Goal: Contribute content

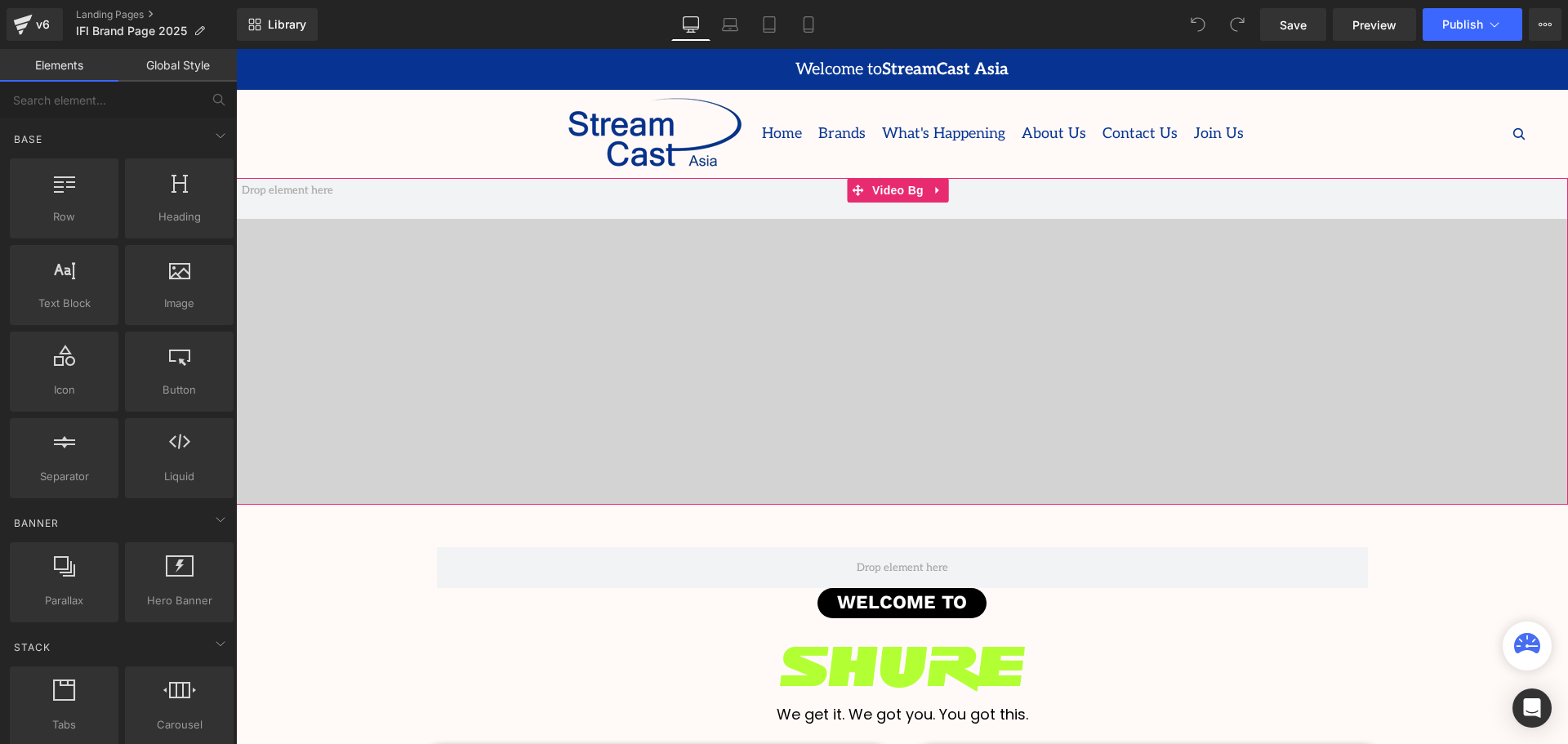
scroll to position [3932, 1324]
click at [114, 22] on p "IFI Brand Page 2025" at bounding box center [140, 31] width 142 height 20
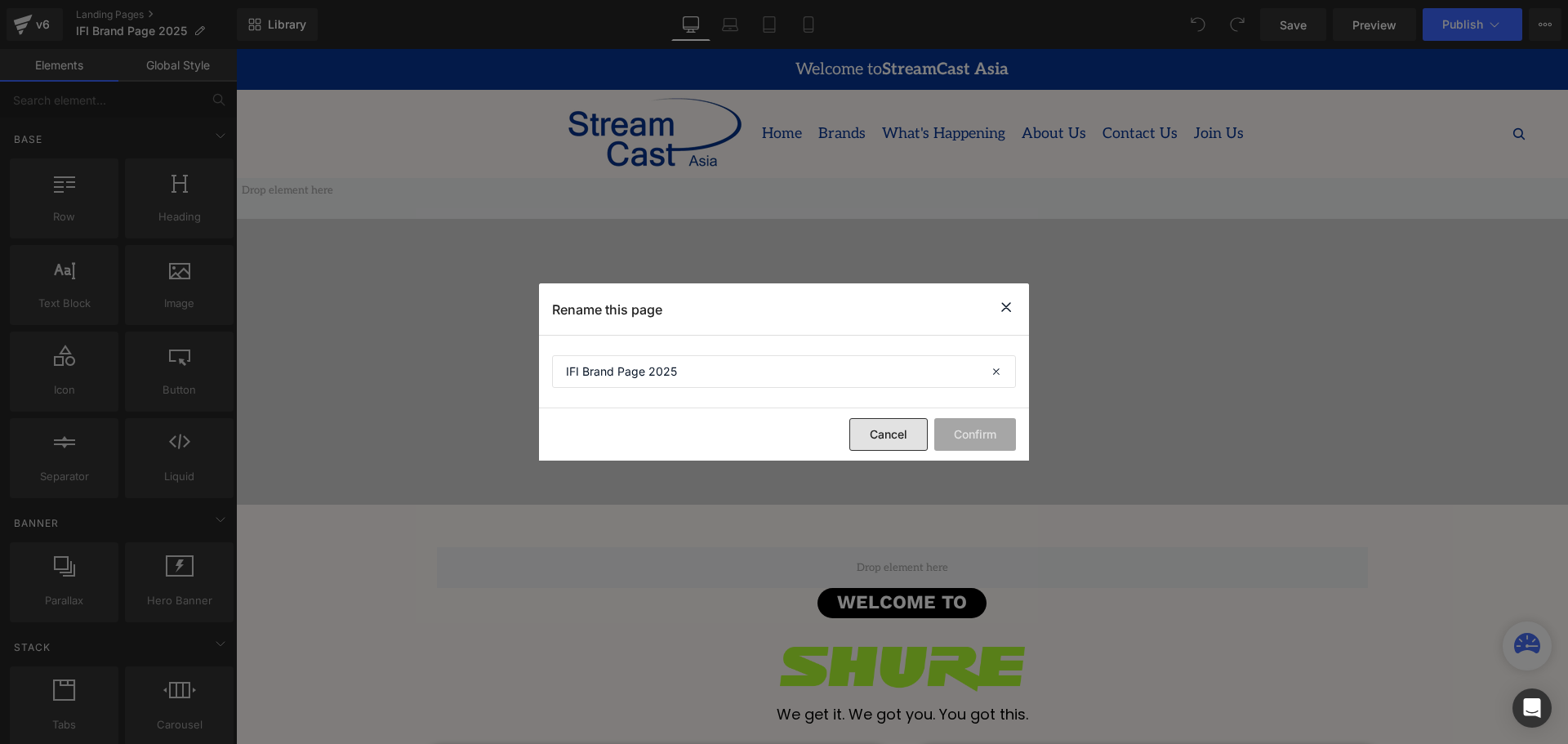
click at [860, 426] on button "Cancel" at bounding box center [889, 434] width 78 height 32
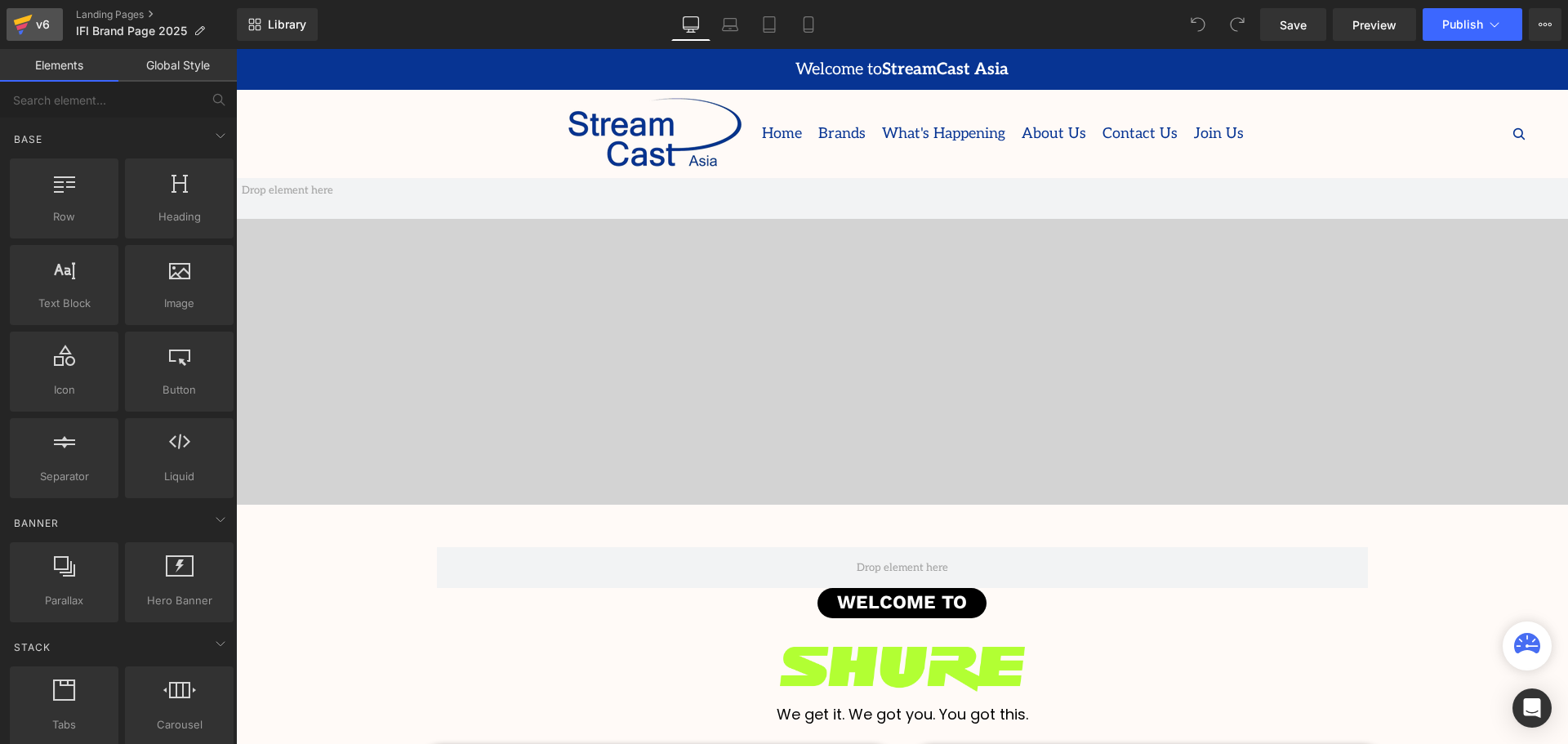
click at [35, 20] on div "v6" at bounding box center [42, 24] width 21 height 22
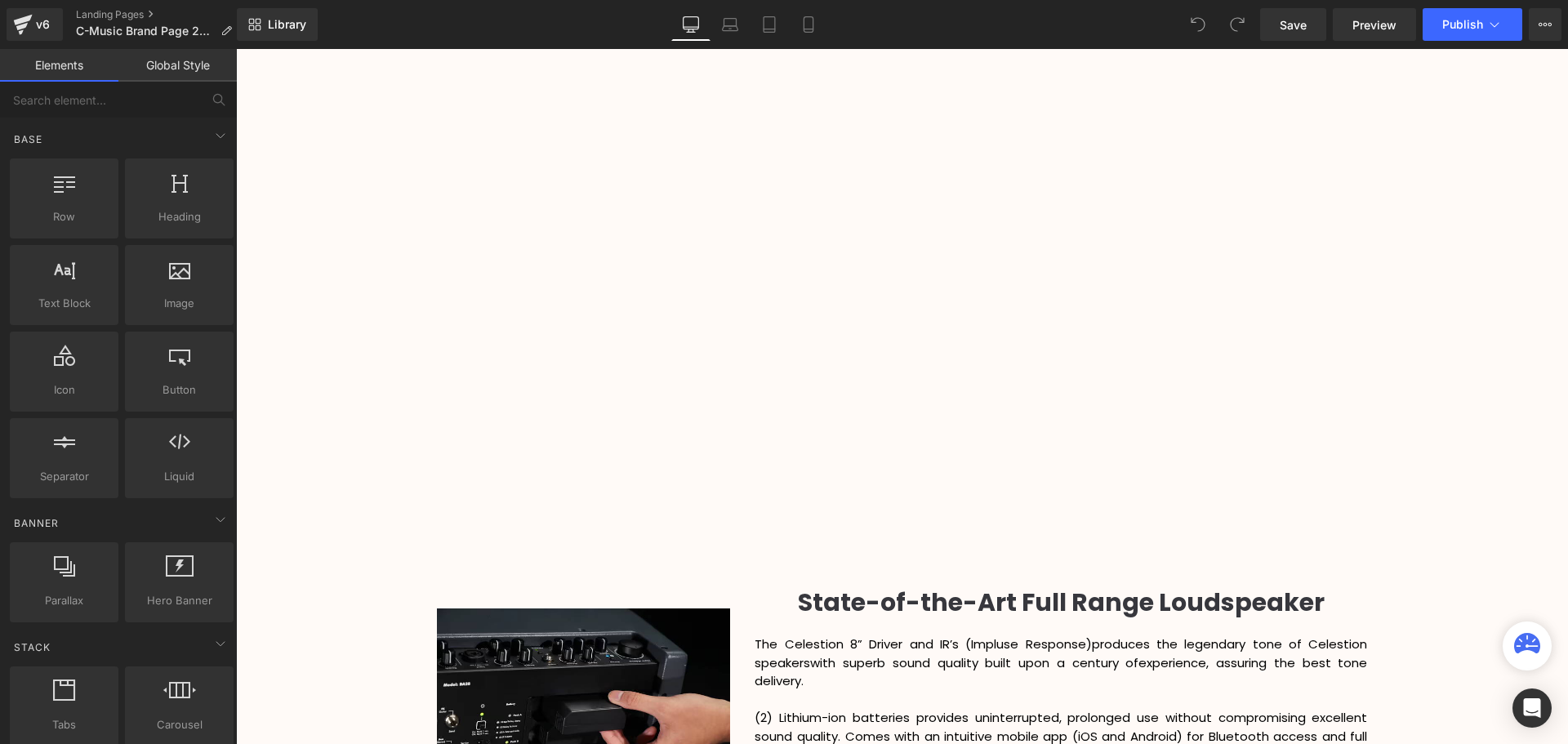
scroll to position [1388, 0]
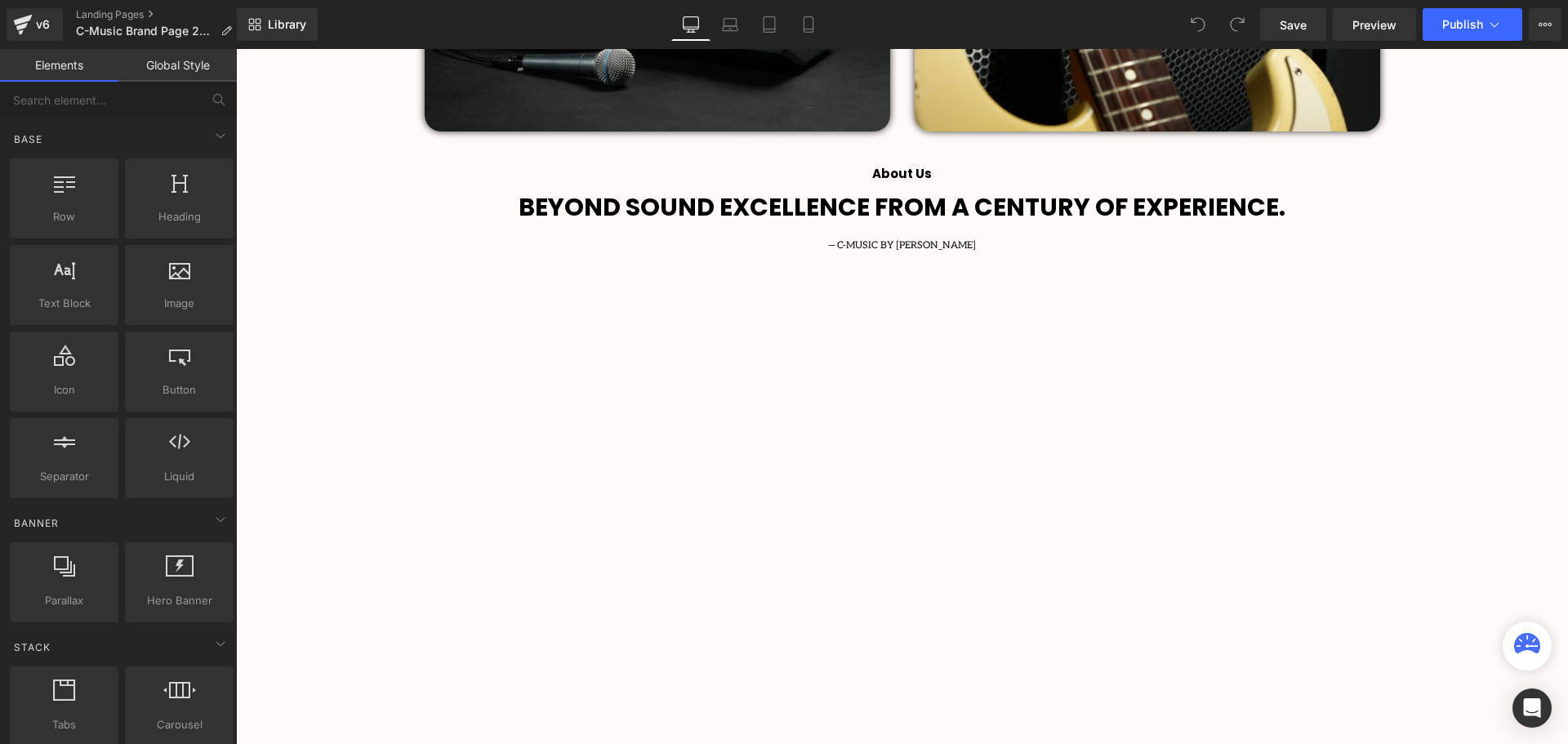
click at [236, 49] on div at bounding box center [236, 49] width 0 height 0
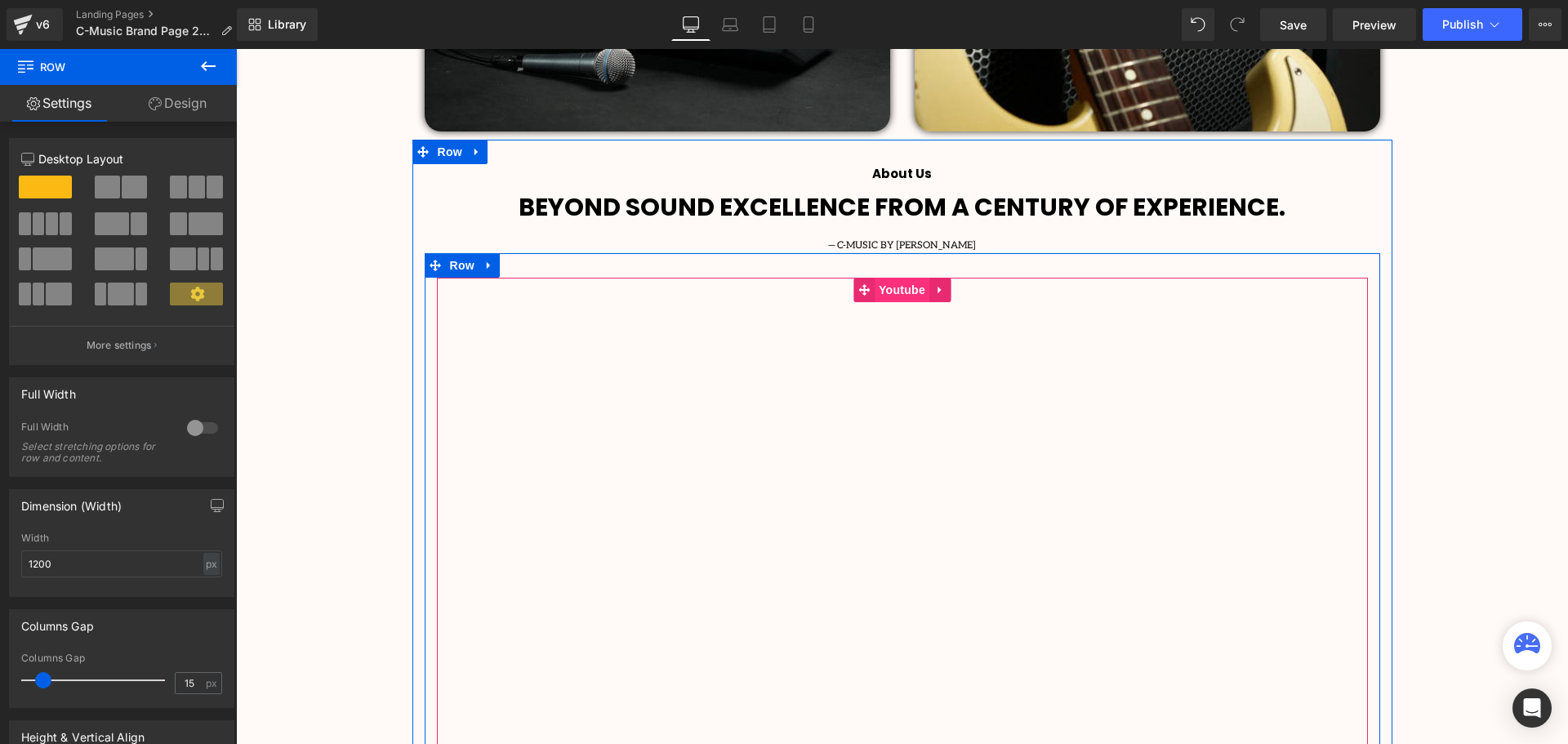
click at [882, 289] on span "Youtube" at bounding box center [902, 289] width 55 height 24
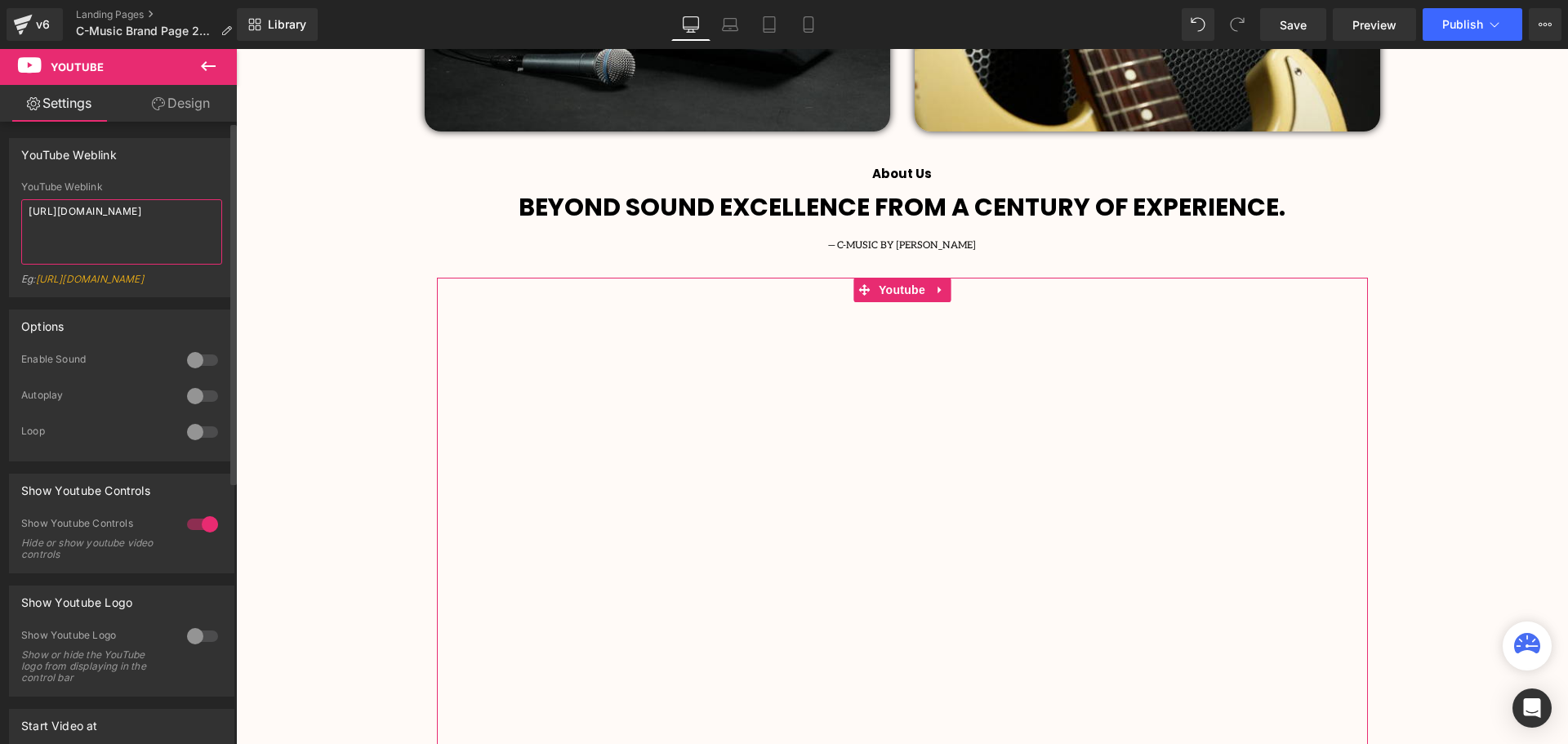
drag, startPoint x: 129, startPoint y: 232, endPoint x: 5, endPoint y: 212, distance: 125.6
click at [5, 212] on div "YouTube Weblink YouTube Weblink [URL][DOMAIN_NAME] Eg: [URL][DOMAIN_NAME]" at bounding box center [122, 211] width 244 height 171
paste textarea "zeTw7Vz3Fk8"
type textarea "[URL][DOMAIN_NAME]"
click at [161, 179] on div "YouTube Weblink [URL][DOMAIN_NAME] YouTube Weblink [URL][DOMAIN_NAME] Eg: [URL]…" at bounding box center [121, 217] width 226 height 159
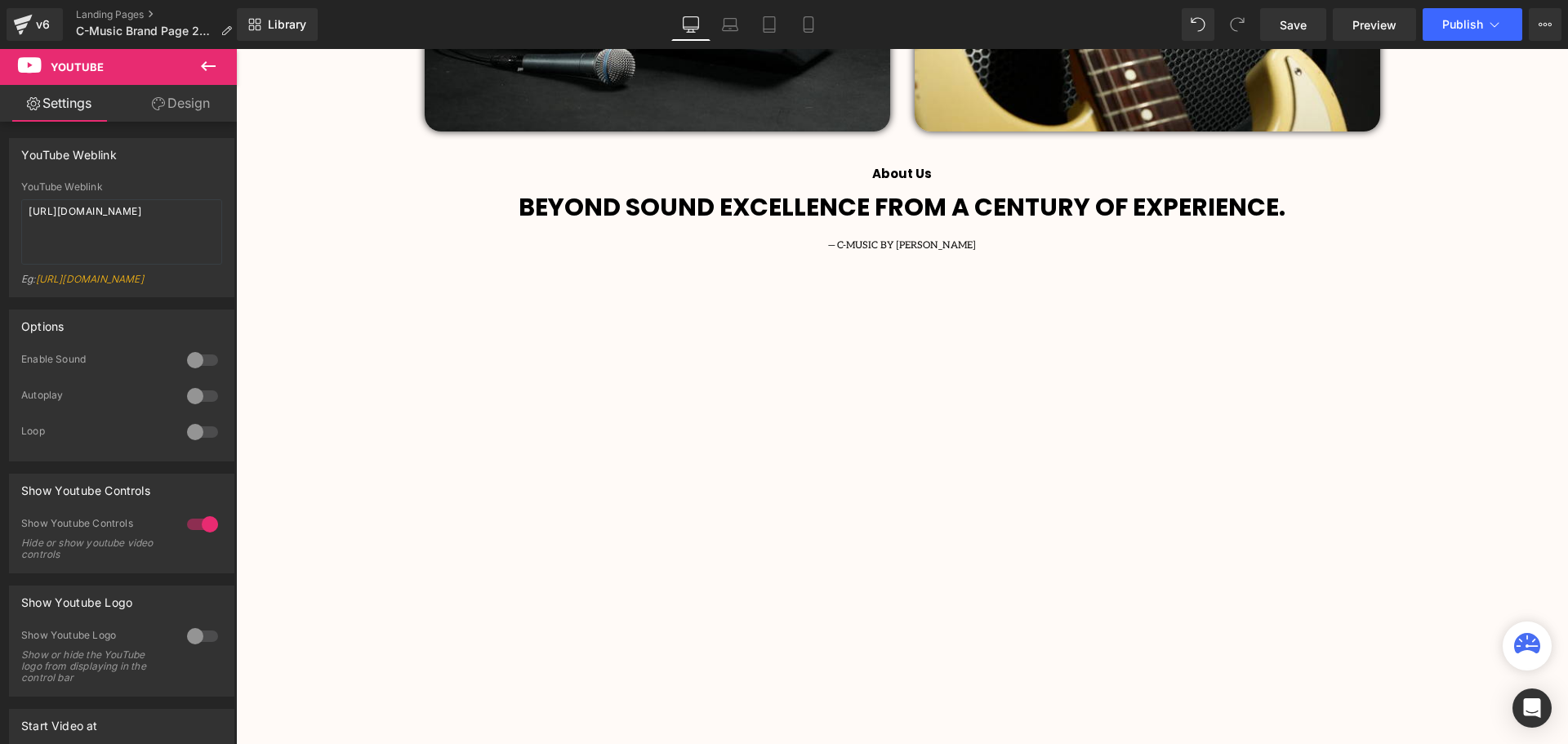
drag, startPoint x: 1428, startPoint y: 367, endPoint x: 1425, endPoint y: 377, distance: 10.4
click at [1428, 366] on div "Video Bg Row Welcome to Button Row Image Row Powering Your Passion. Heading 60W…" at bounding box center [901, 487] width 1332 height 3394
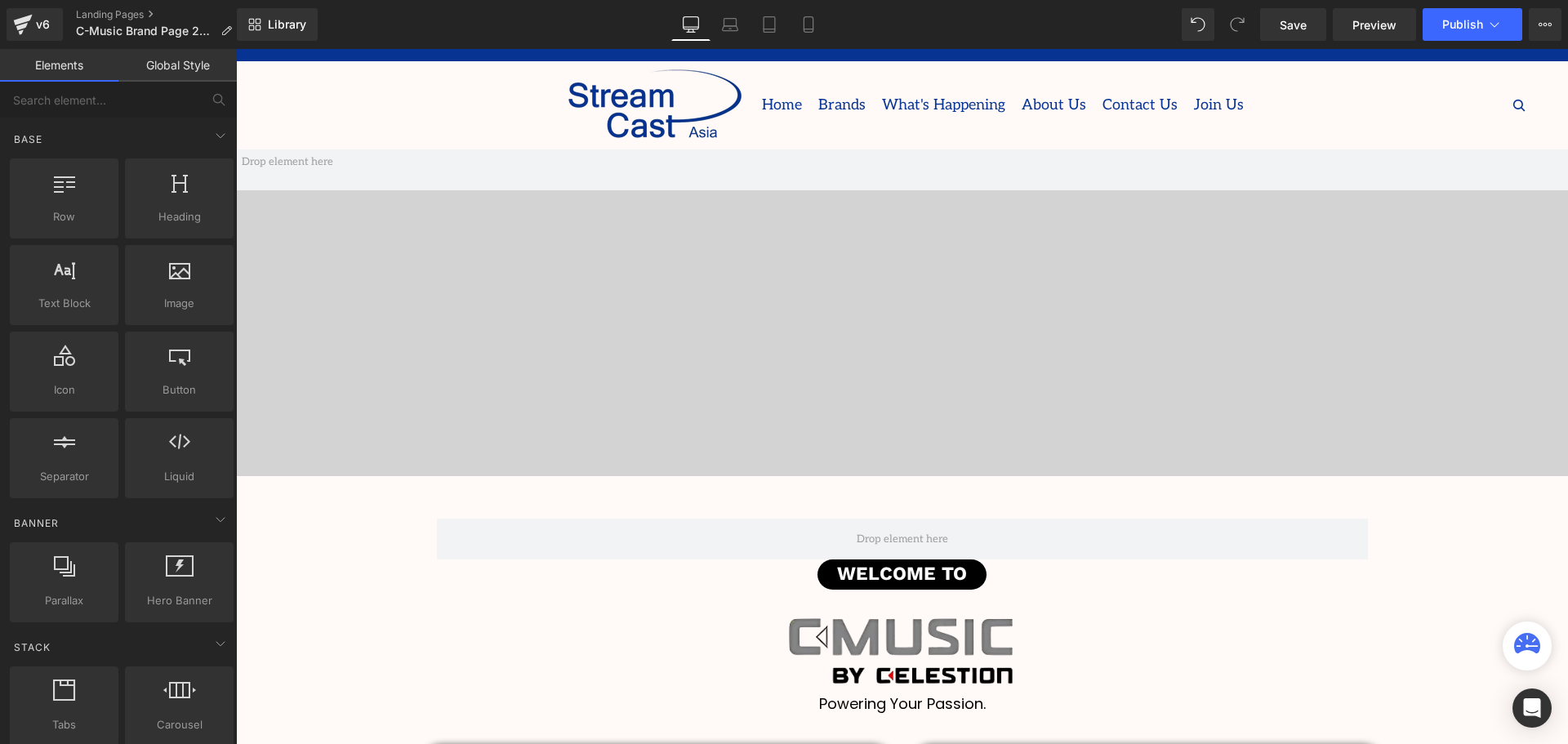
scroll to position [0, 0]
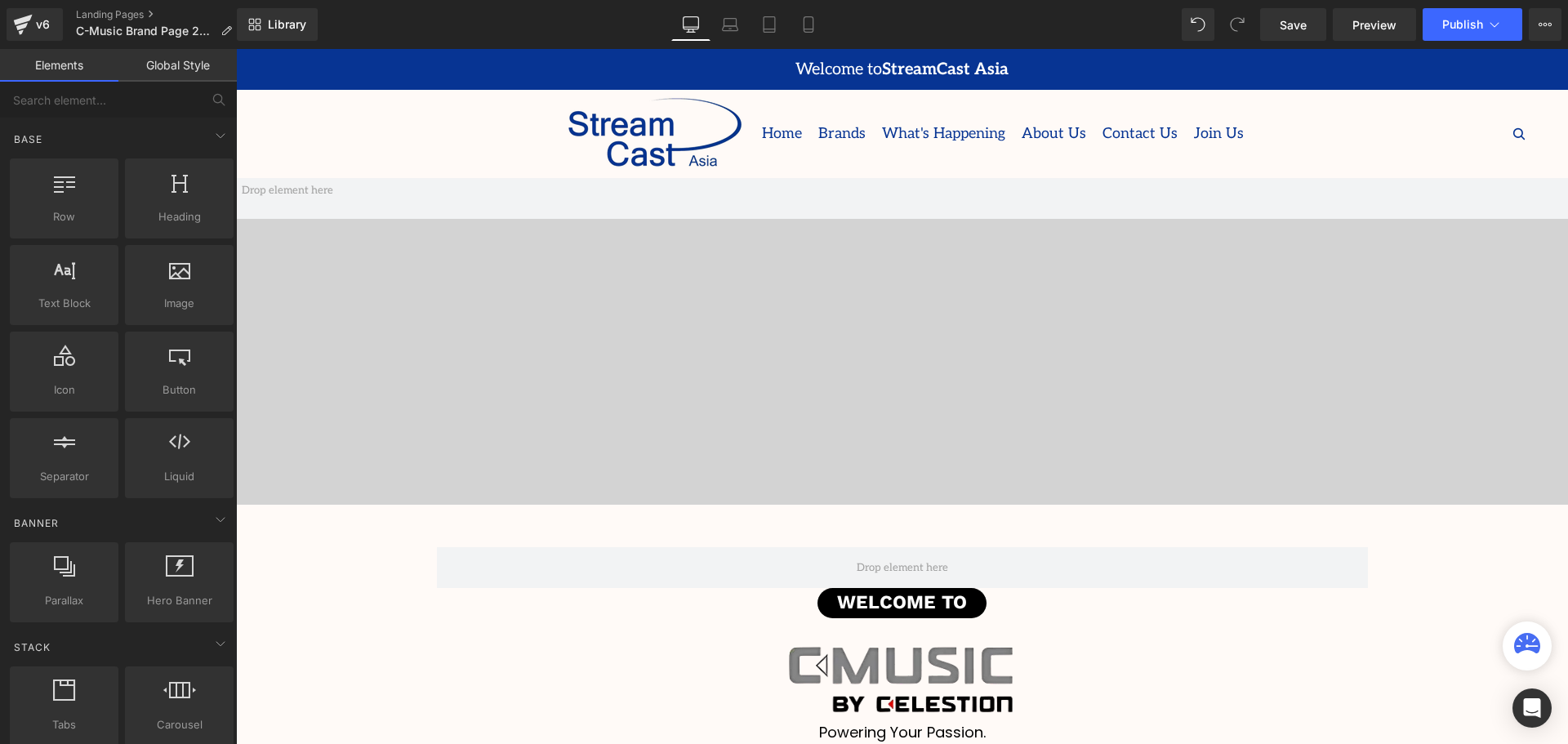
click at [910, 345] on span at bounding box center [901, 341] width 1332 height 327
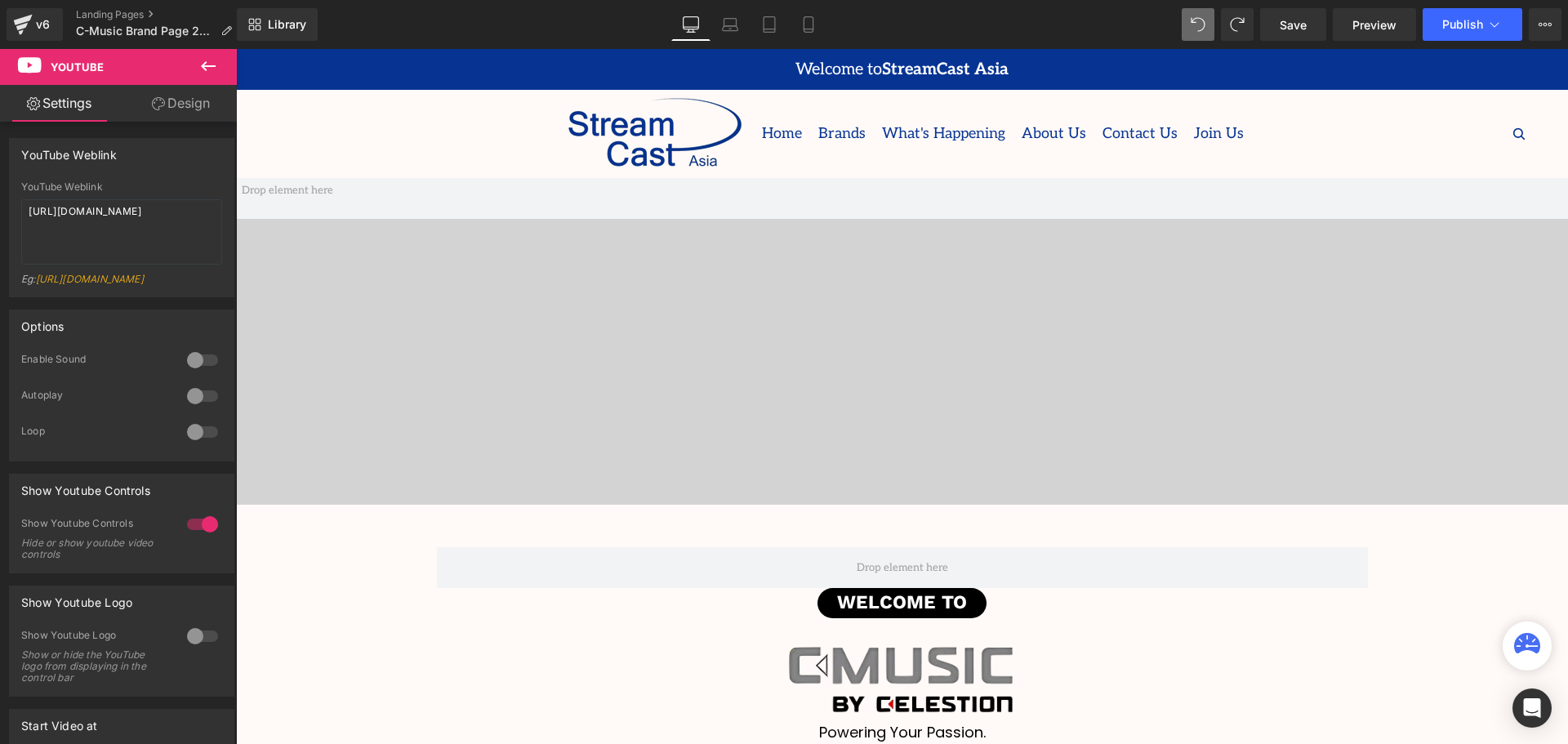
click at [914, 313] on span at bounding box center [901, 341] width 1332 height 327
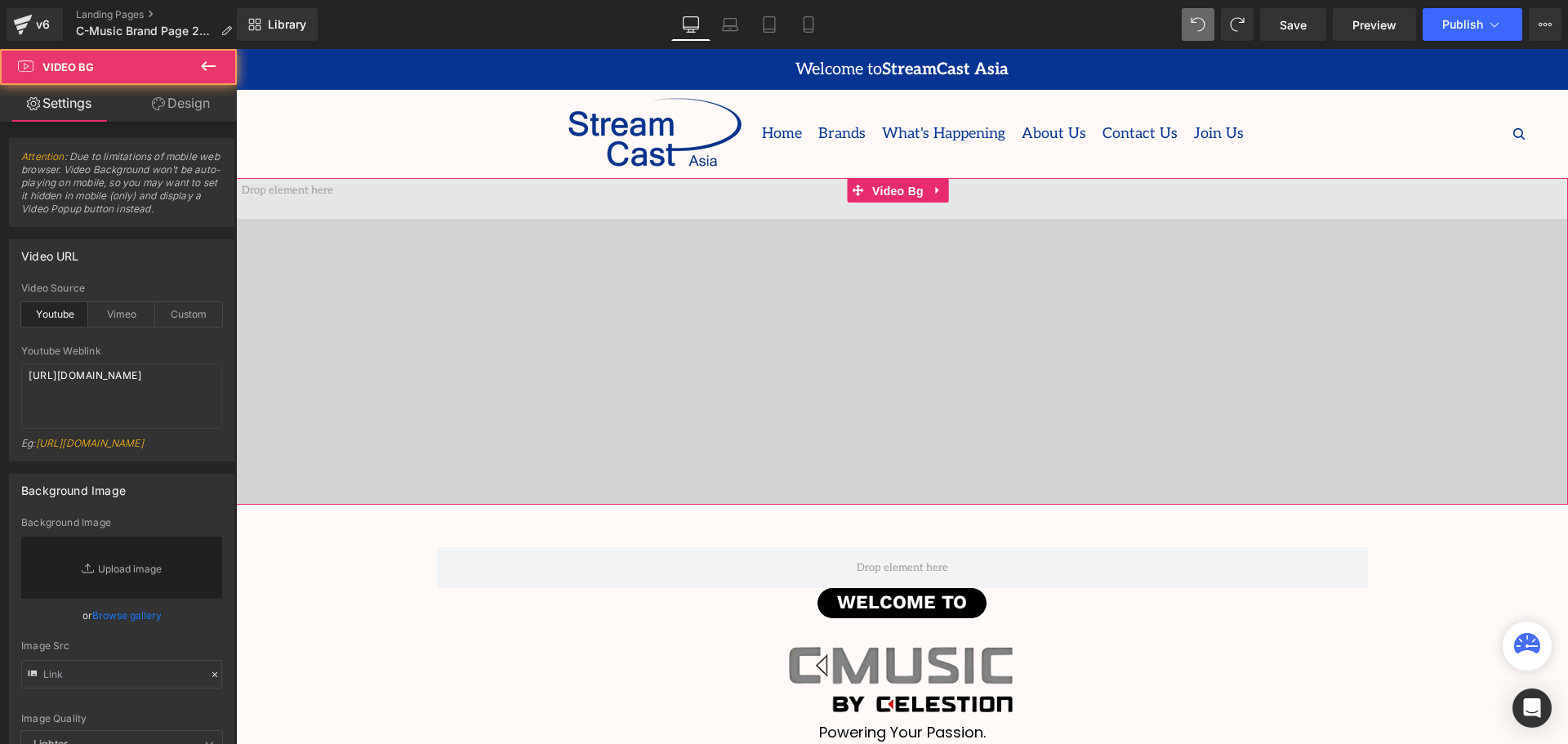
drag, startPoint x: 895, startPoint y: 191, endPoint x: 832, endPoint y: 211, distance: 66.1
click at [896, 191] on span "Video Bg" at bounding box center [897, 191] width 60 height 24
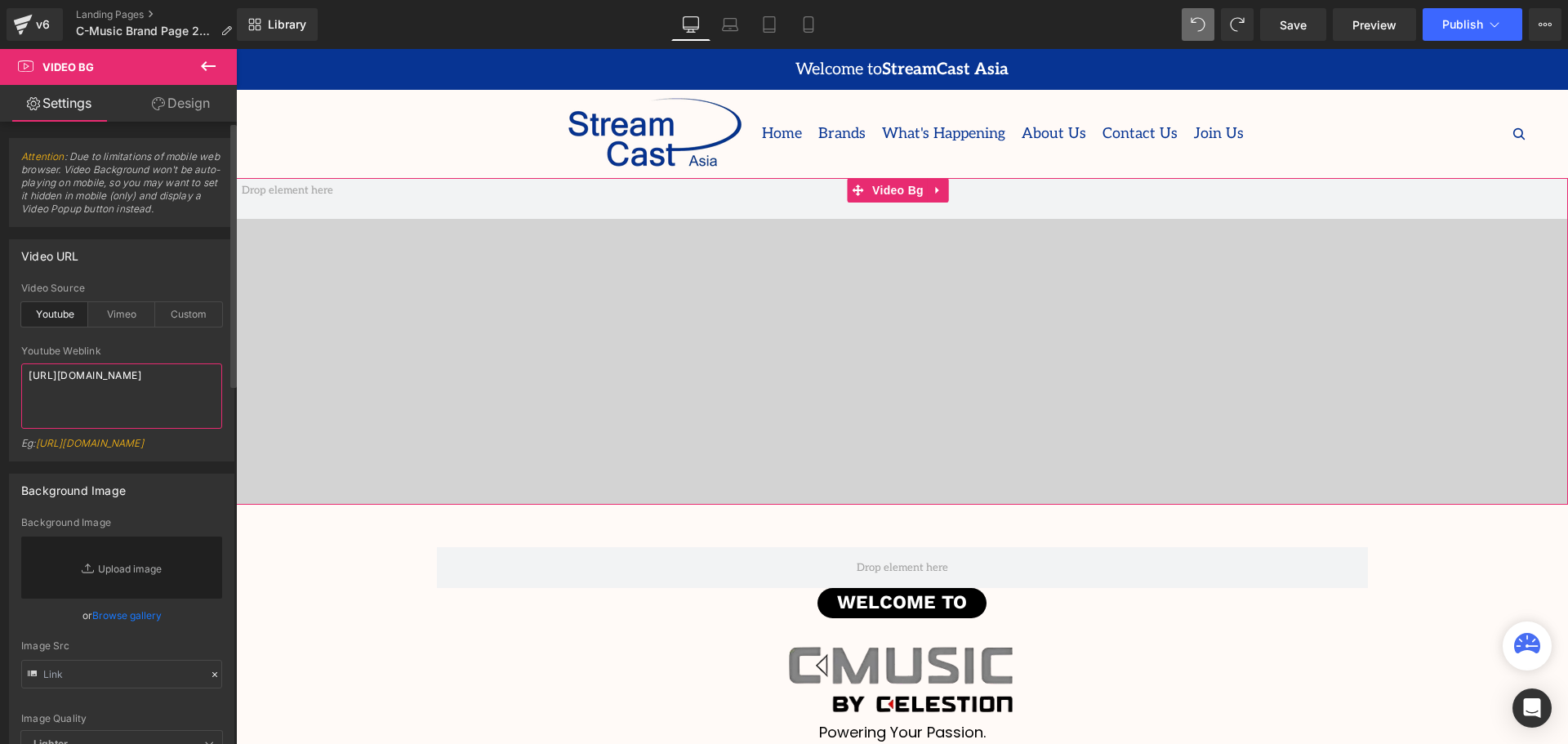
drag, startPoint x: 115, startPoint y: 382, endPoint x: 5, endPoint y: 364, distance: 111.5
click at [5, 364] on div "Video URL youtube Video Source Youtube Vimeo Custom Youtube Weblink [URL][DOMAI…" at bounding box center [122, 344] width 244 height 235
paste textarea "zeTw7Vz3Fk8"
type textarea "[URL][DOMAIN_NAME]"
click at [141, 346] on div "Youtube Weblink" at bounding box center [122, 351] width 201 height 12
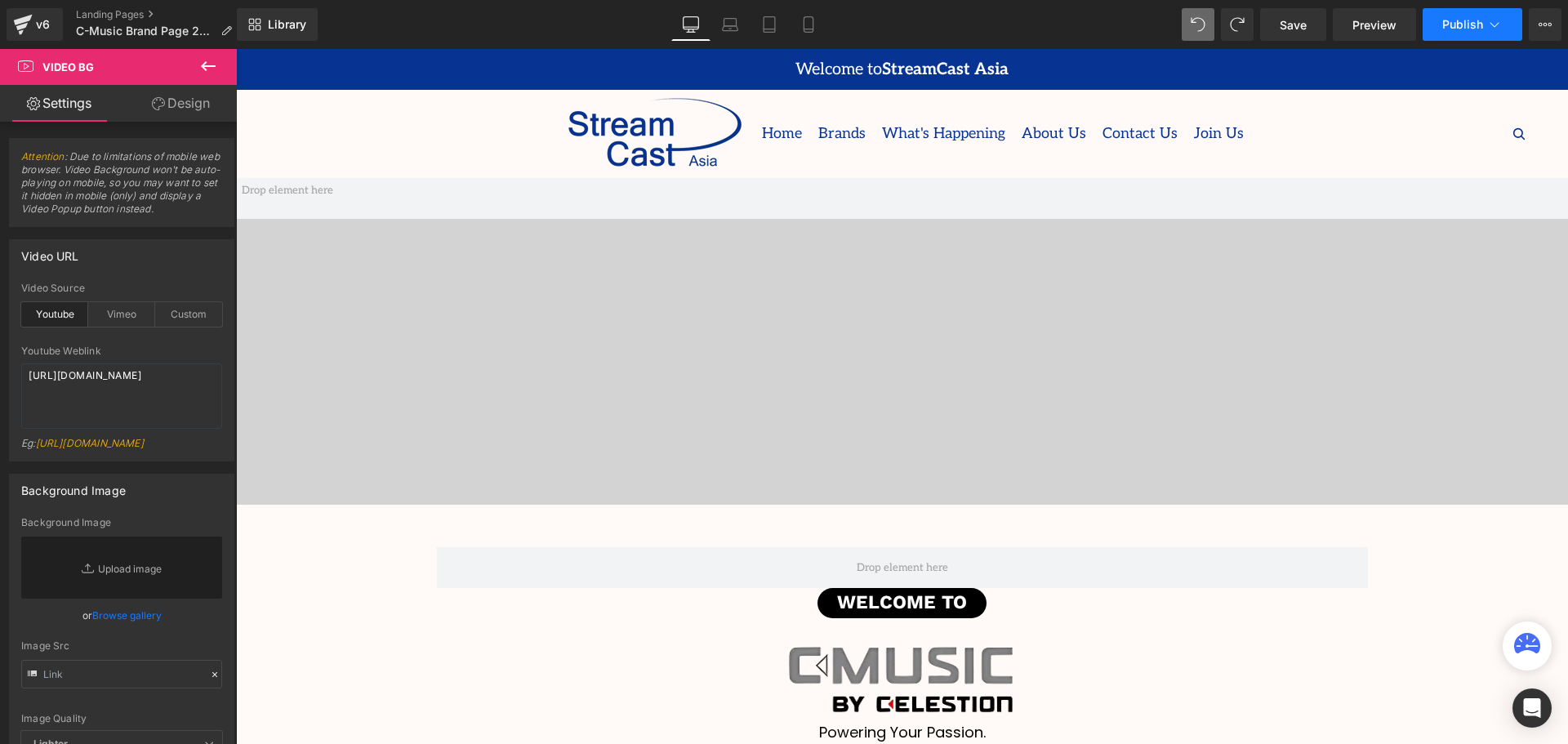
click at [1460, 32] on button "Publish" at bounding box center [1472, 23] width 100 height 32
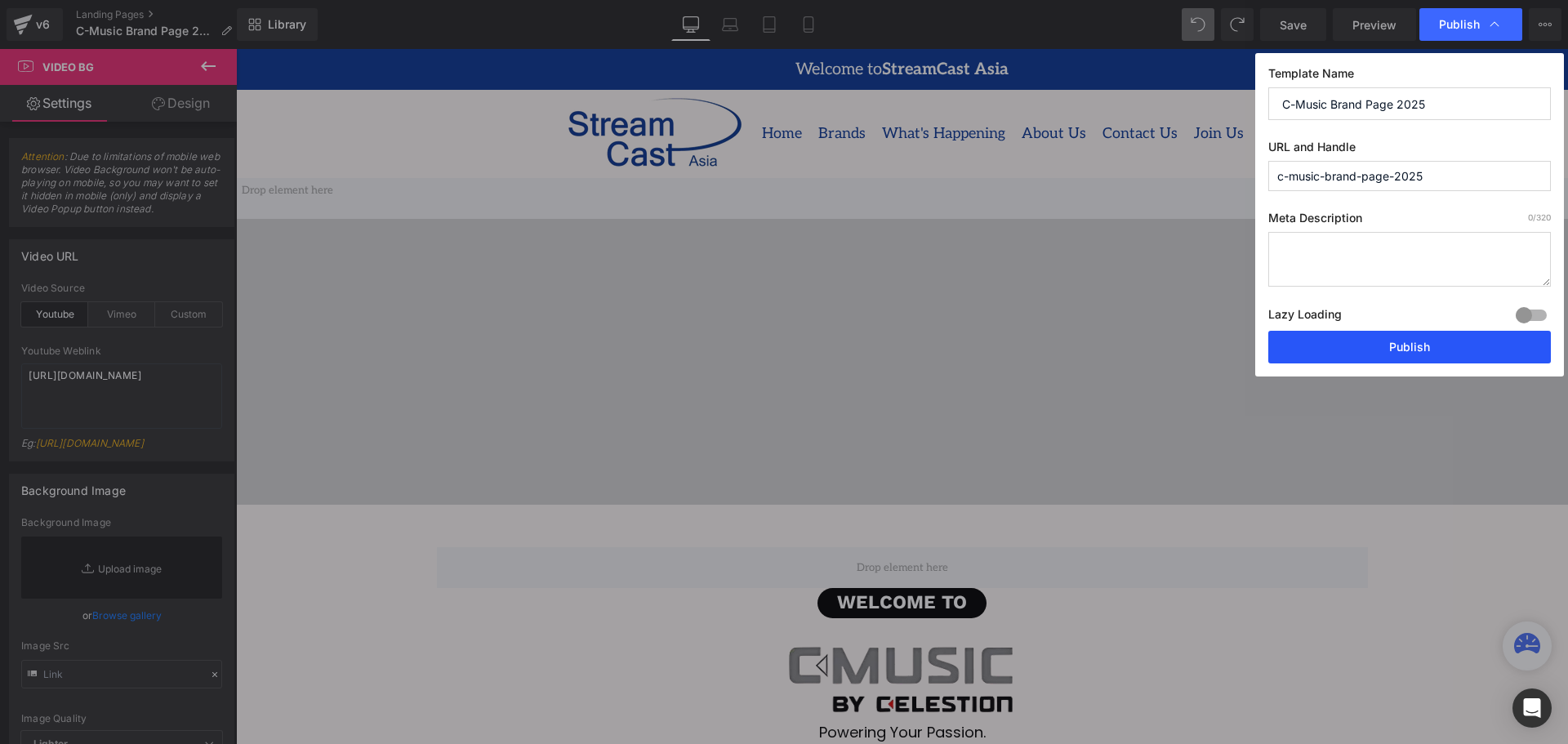
click at [1419, 338] on button "Publish" at bounding box center [1409, 346] width 283 height 32
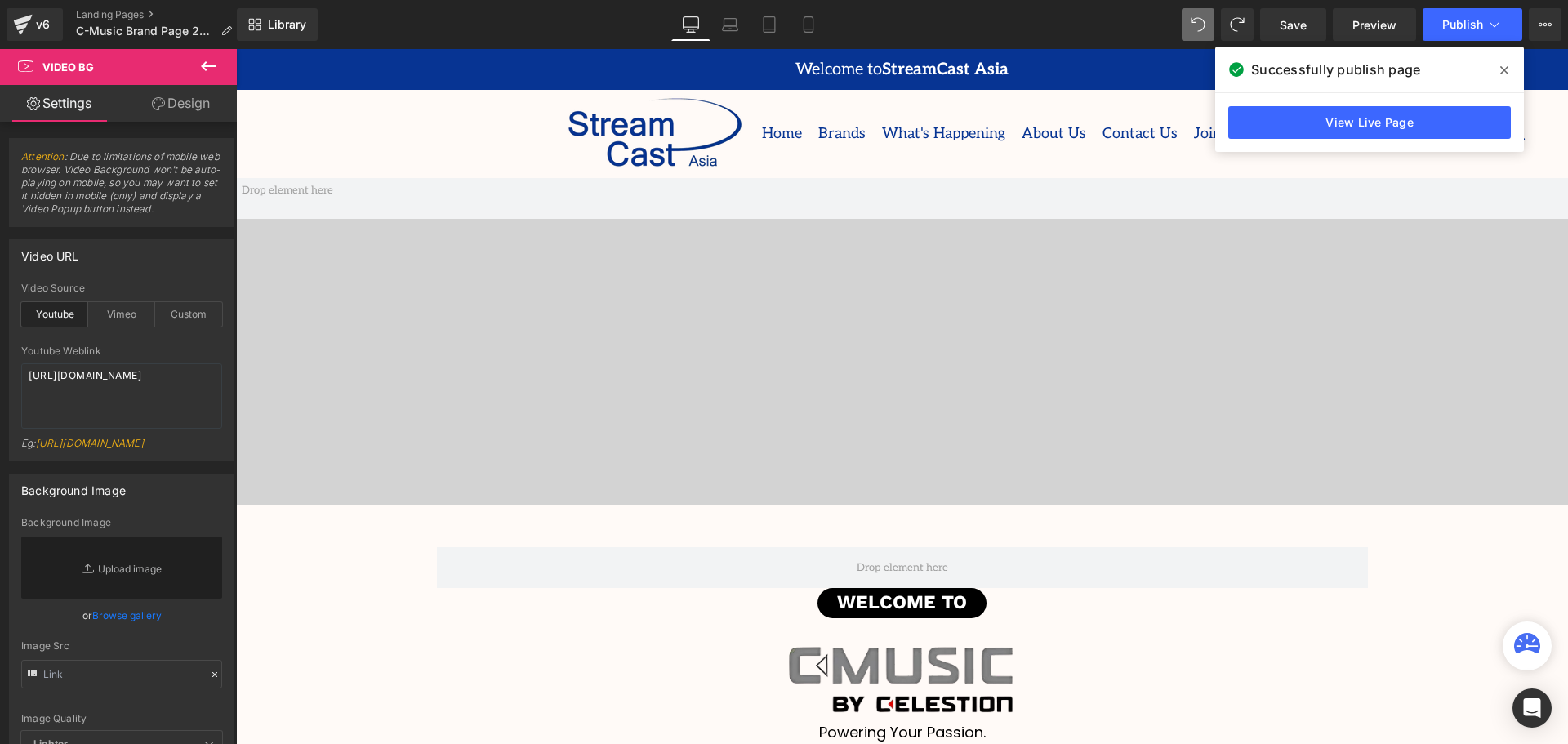
click at [1499, 66] on span at bounding box center [1503, 69] width 26 height 26
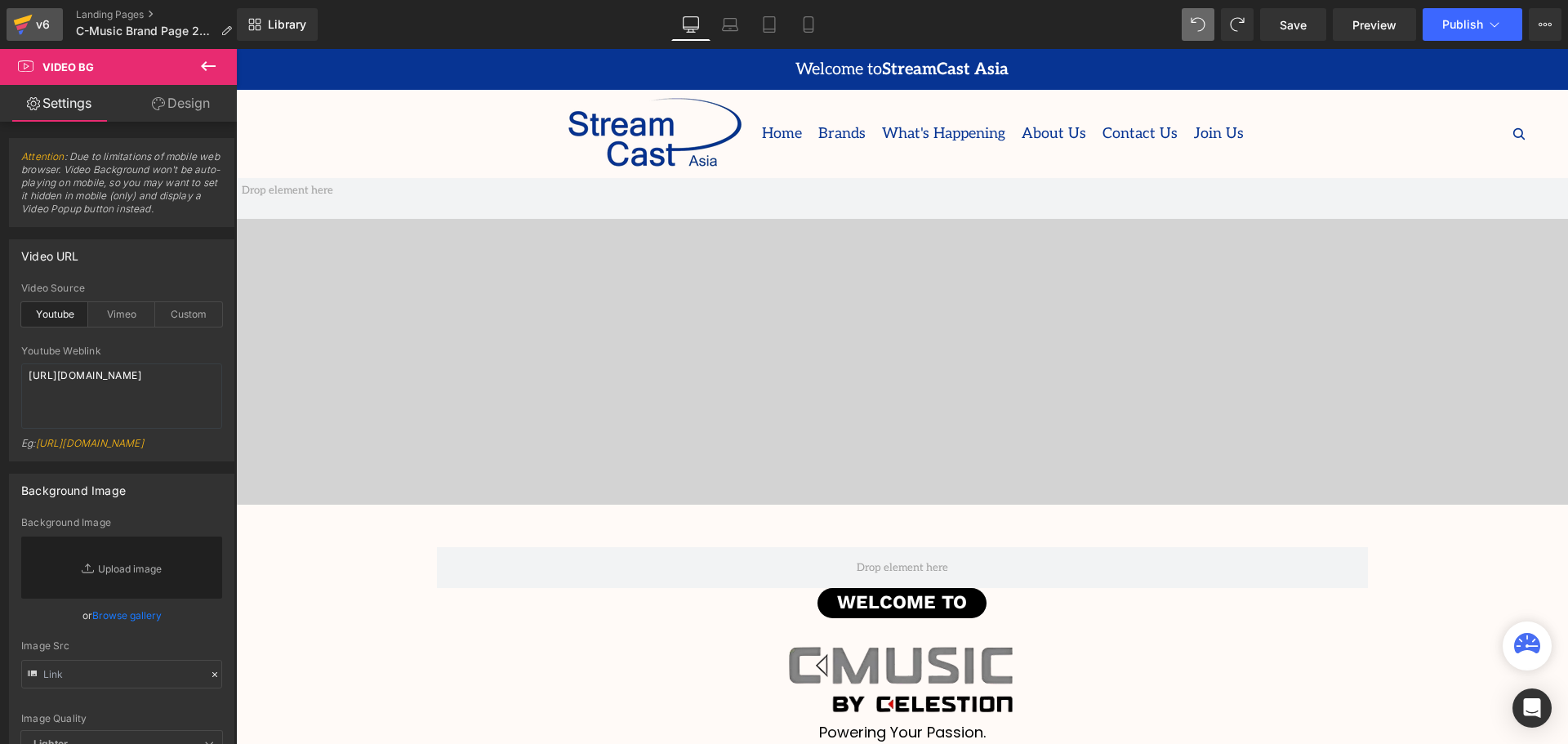
click at [11, 26] on link "v6" at bounding box center [35, 23] width 57 height 32
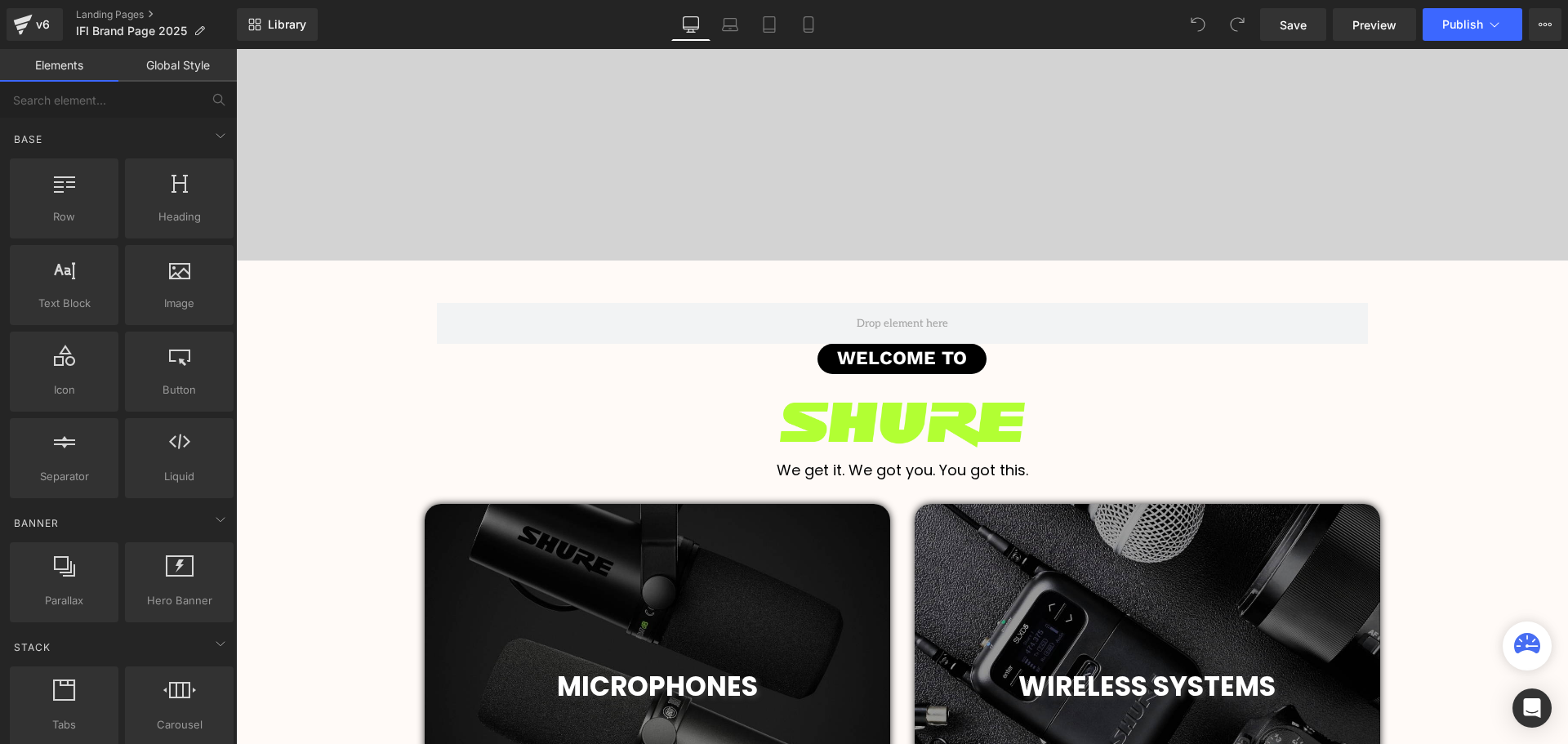
scroll to position [245, 0]
click at [940, 469] on icon at bounding box center [940, 469] width 9 height 10
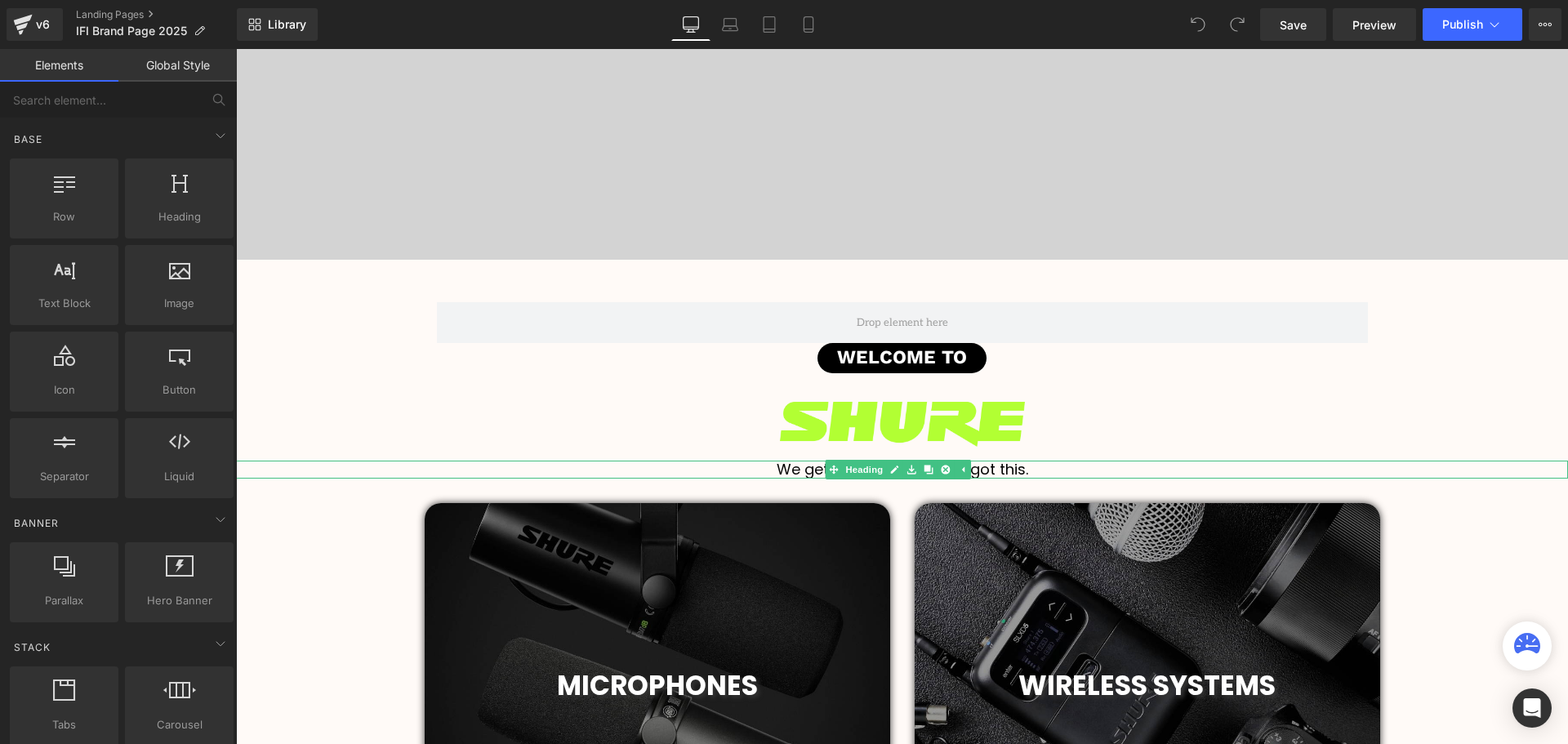
drag, startPoint x: 873, startPoint y: 467, endPoint x: 1009, endPoint y: 480, distance: 136.6
click at [874, 467] on span "Heading" at bounding box center [863, 469] width 44 height 20
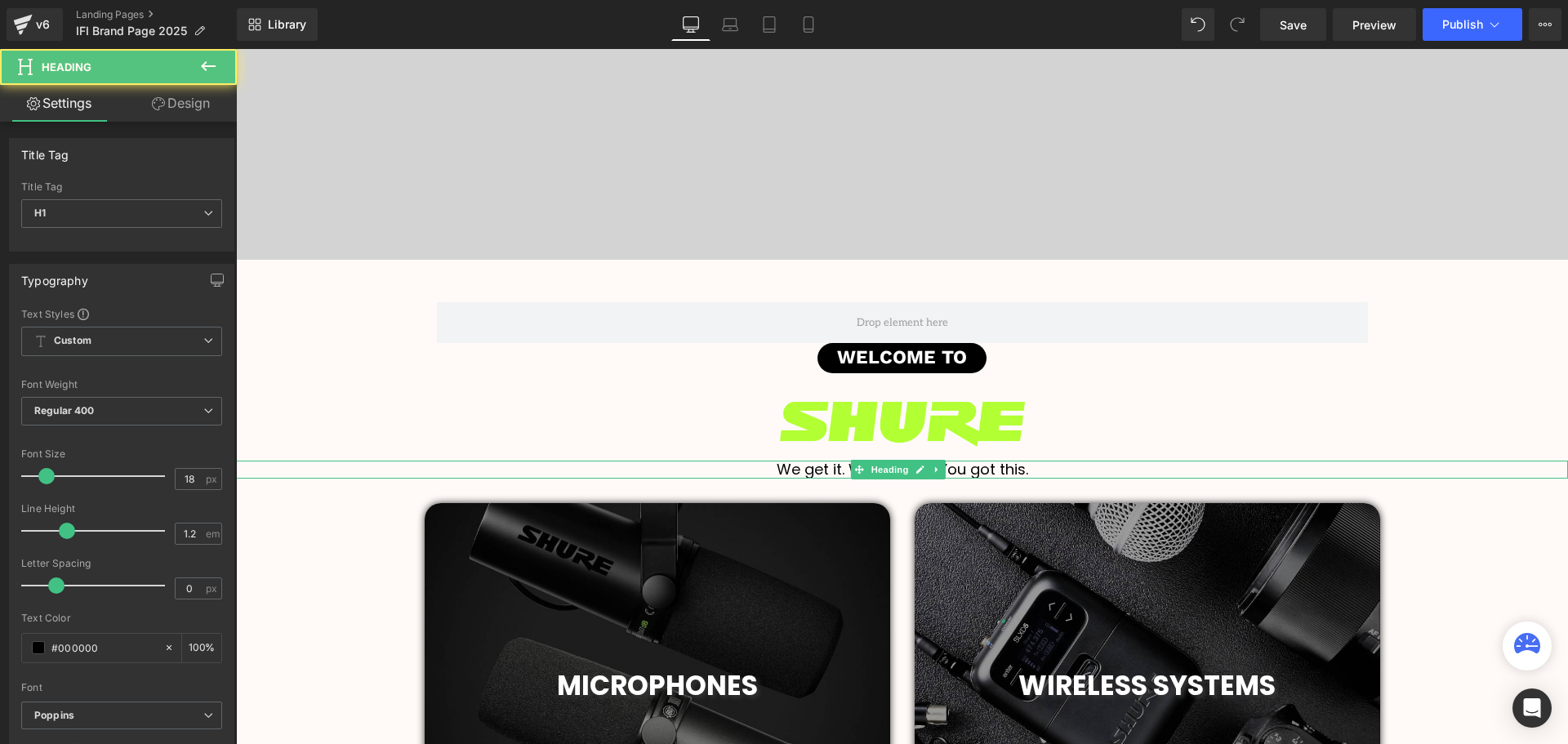
click at [1020, 471] on h1 "We get it. We got you. You got this." at bounding box center [901, 469] width 1332 height 18
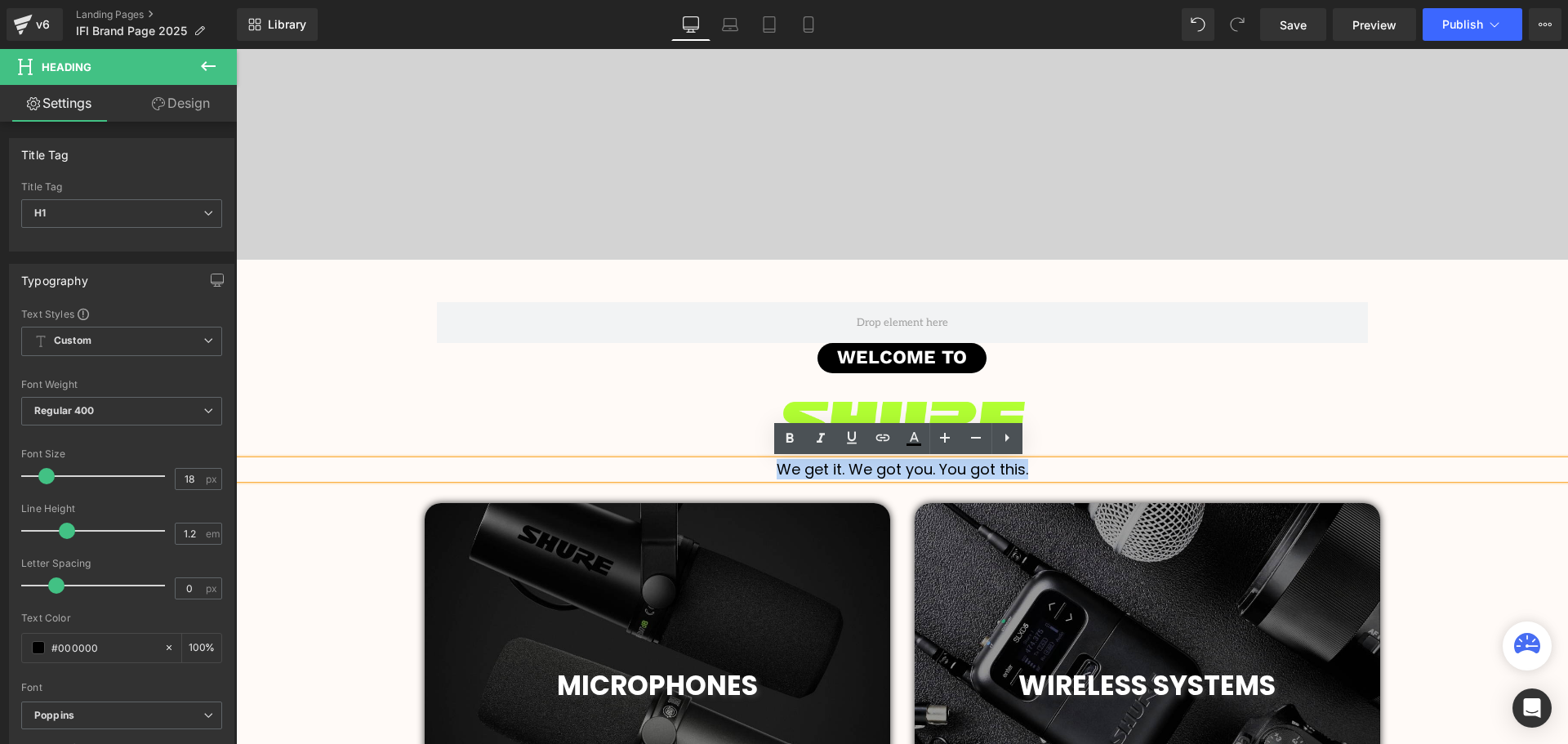
drag, startPoint x: 1032, startPoint y: 469, endPoint x: 740, endPoint y: 469, distance: 292.0
click at [740, 469] on h1 "We get it. We got you. You got this." at bounding box center [901, 469] width 1332 height 18
paste div
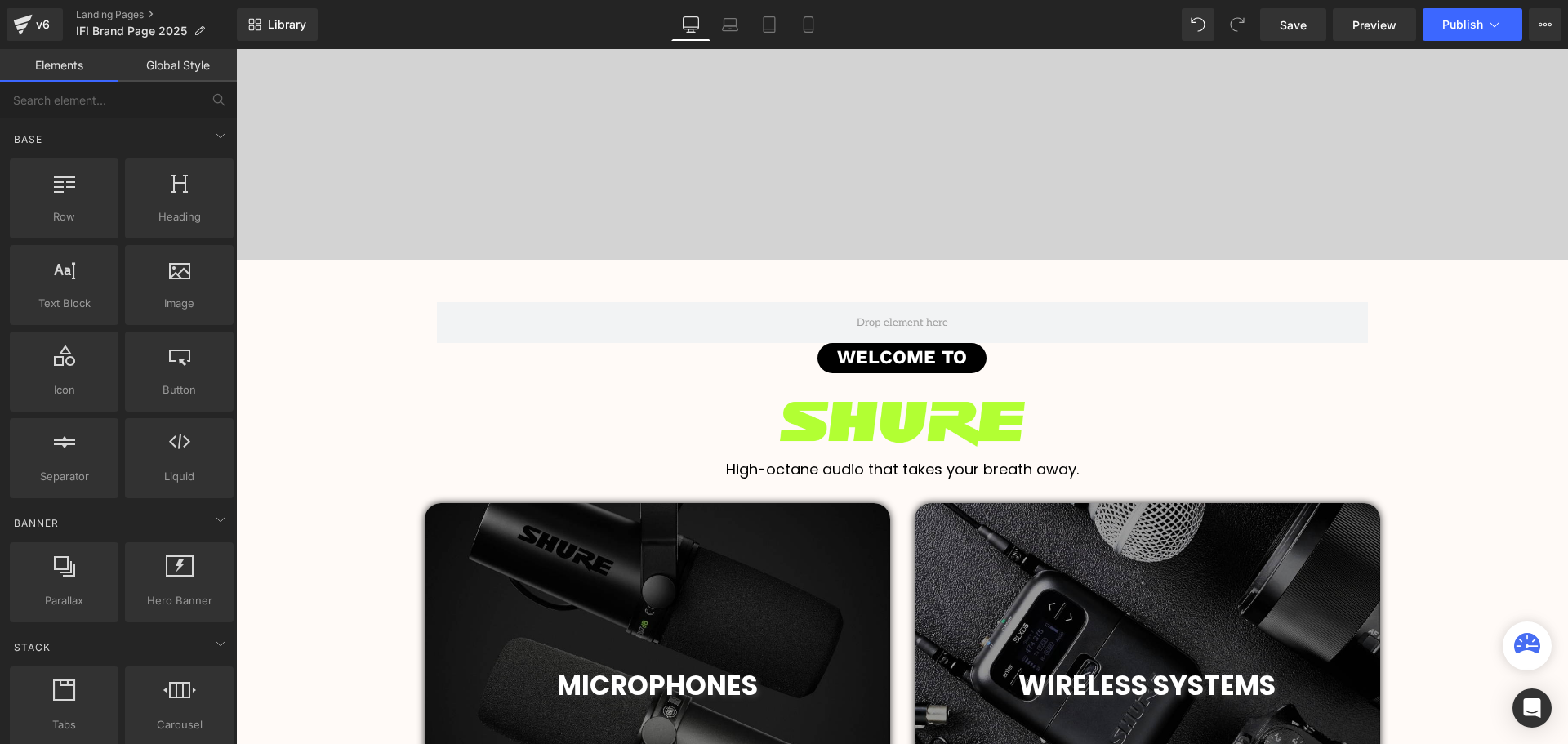
click at [783, 472] on h1 "High-octane audio that takes your breath away." at bounding box center [901, 469] width 1332 height 18
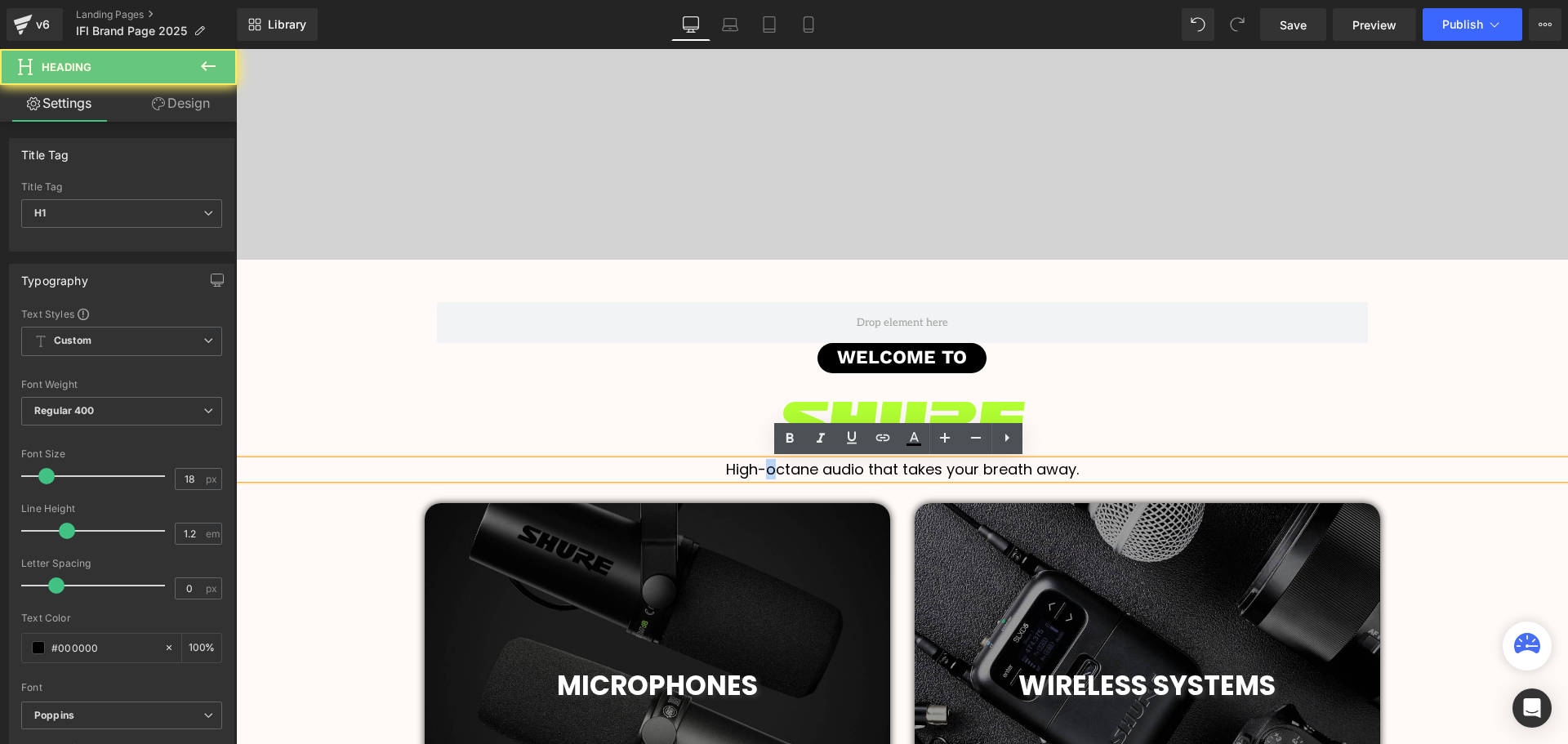
click at [766, 469] on h1 "High-octane audio that takes your breath away." at bounding box center [901, 469] width 1332 height 18
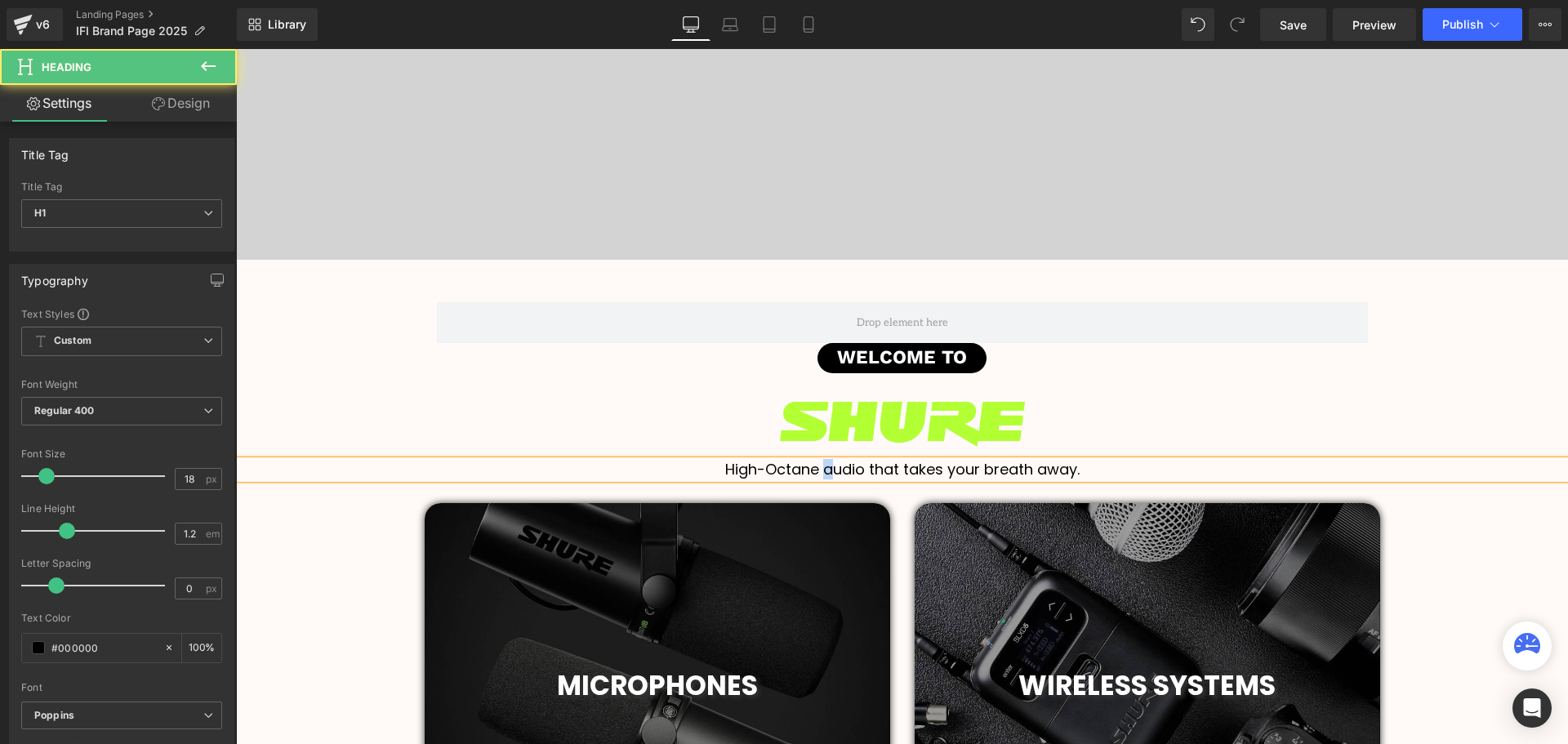
click at [821, 474] on h1 "High-Octane audio that takes your breath away." at bounding box center [901, 469] width 1332 height 18
click at [866, 469] on h1 "High-Octane Audio that takes your breath away." at bounding box center [901, 469] width 1332 height 18
click at [898, 472] on h1 "High-Octane Audio That takes your breath away." at bounding box center [901, 469] width 1332 height 18
click at [945, 470] on h1 "High-Octane Audio That Takes your breath away." at bounding box center [901, 469] width 1332 height 18
click at [985, 469] on h1 "High-Octane Audio That Takes Your breath away." at bounding box center [901, 469] width 1332 height 18
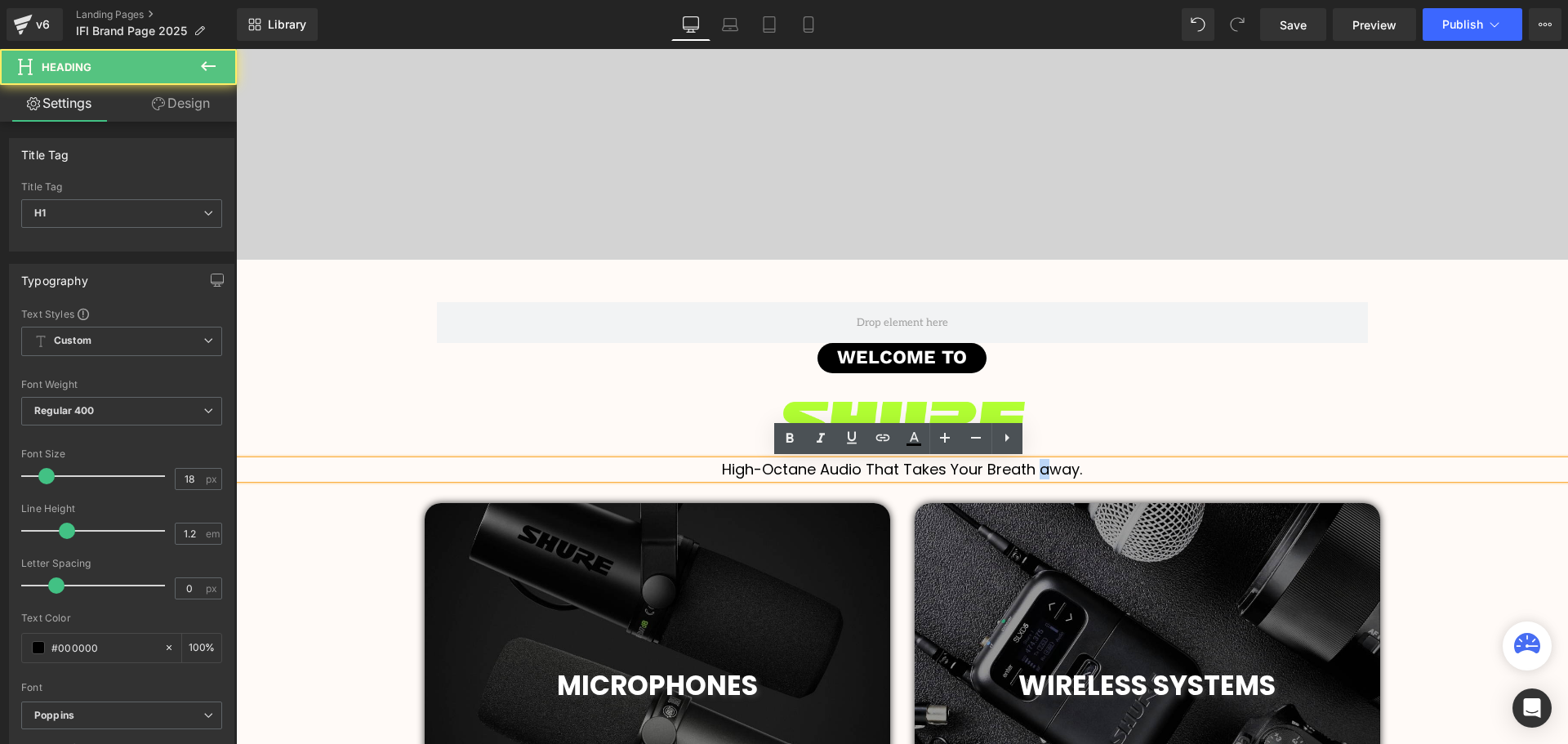
drag, startPoint x: 1047, startPoint y: 467, endPoint x: 1036, endPoint y: 470, distance: 11.4
click at [1036, 470] on h1 "High-Octane Audio That Takes Your Breath away." at bounding box center [901, 469] width 1332 height 18
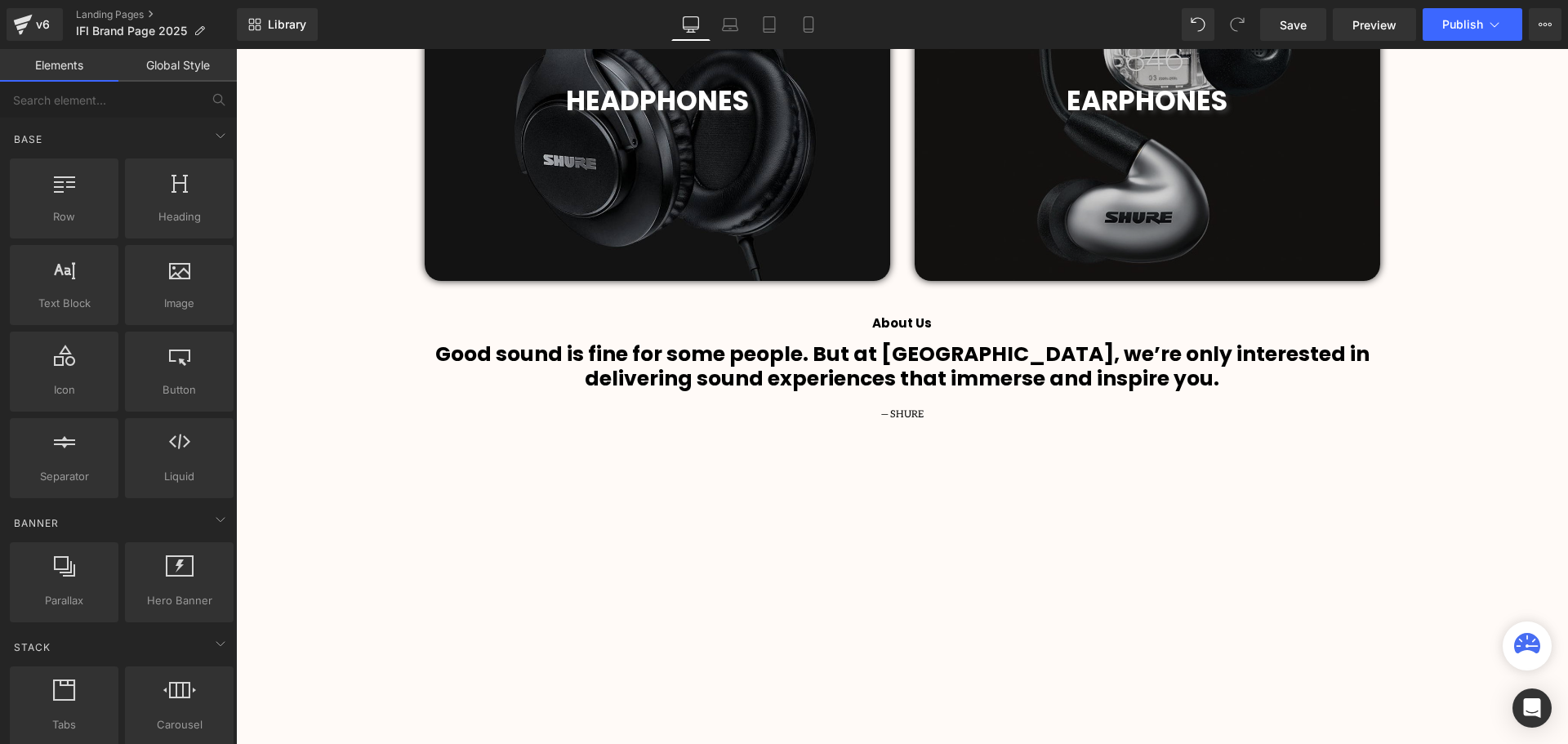
scroll to position [1307, 0]
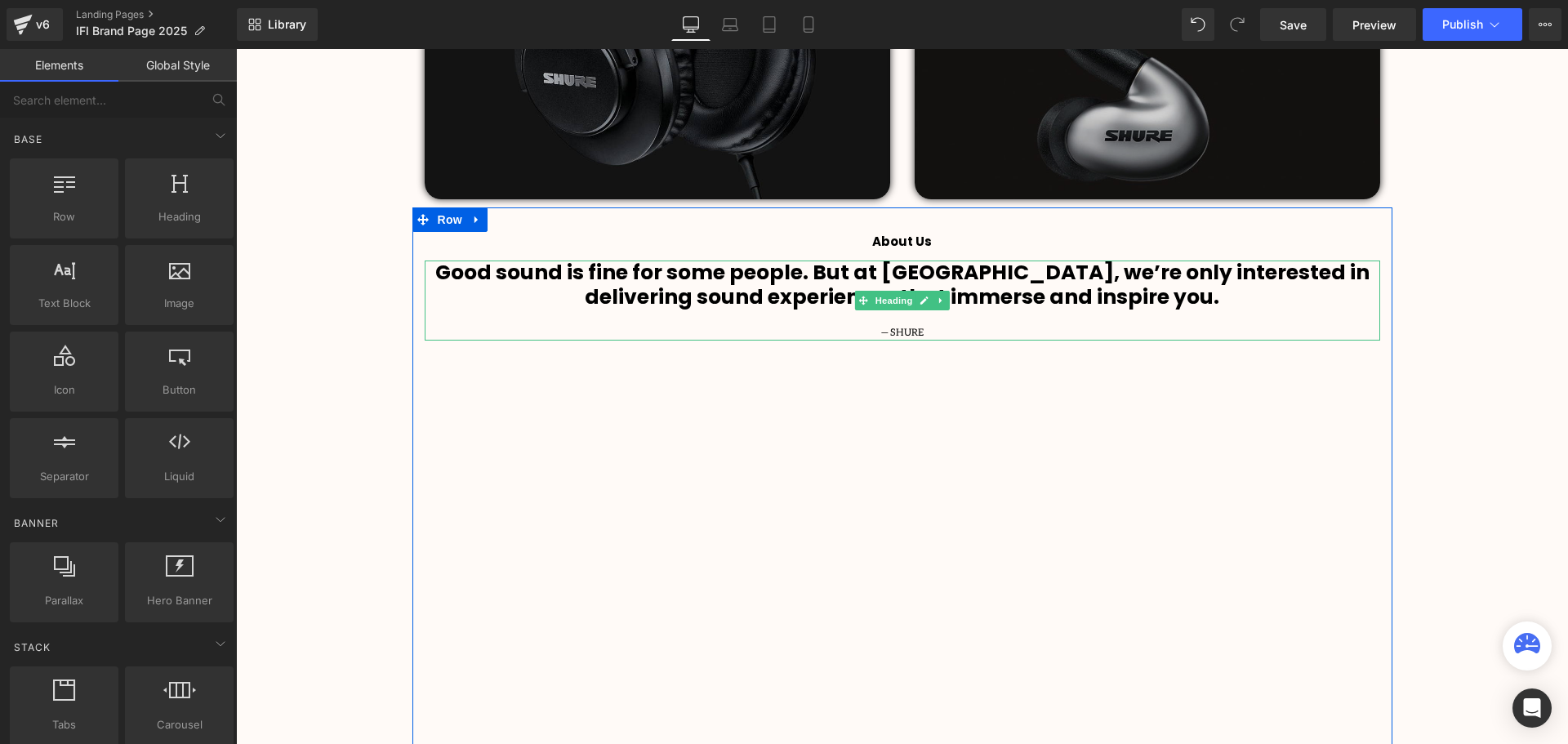
click at [1134, 301] on h1 "Good sound is fine for some people. But at Shure, we’re only interested in deli…" at bounding box center [901, 284] width 955 height 49
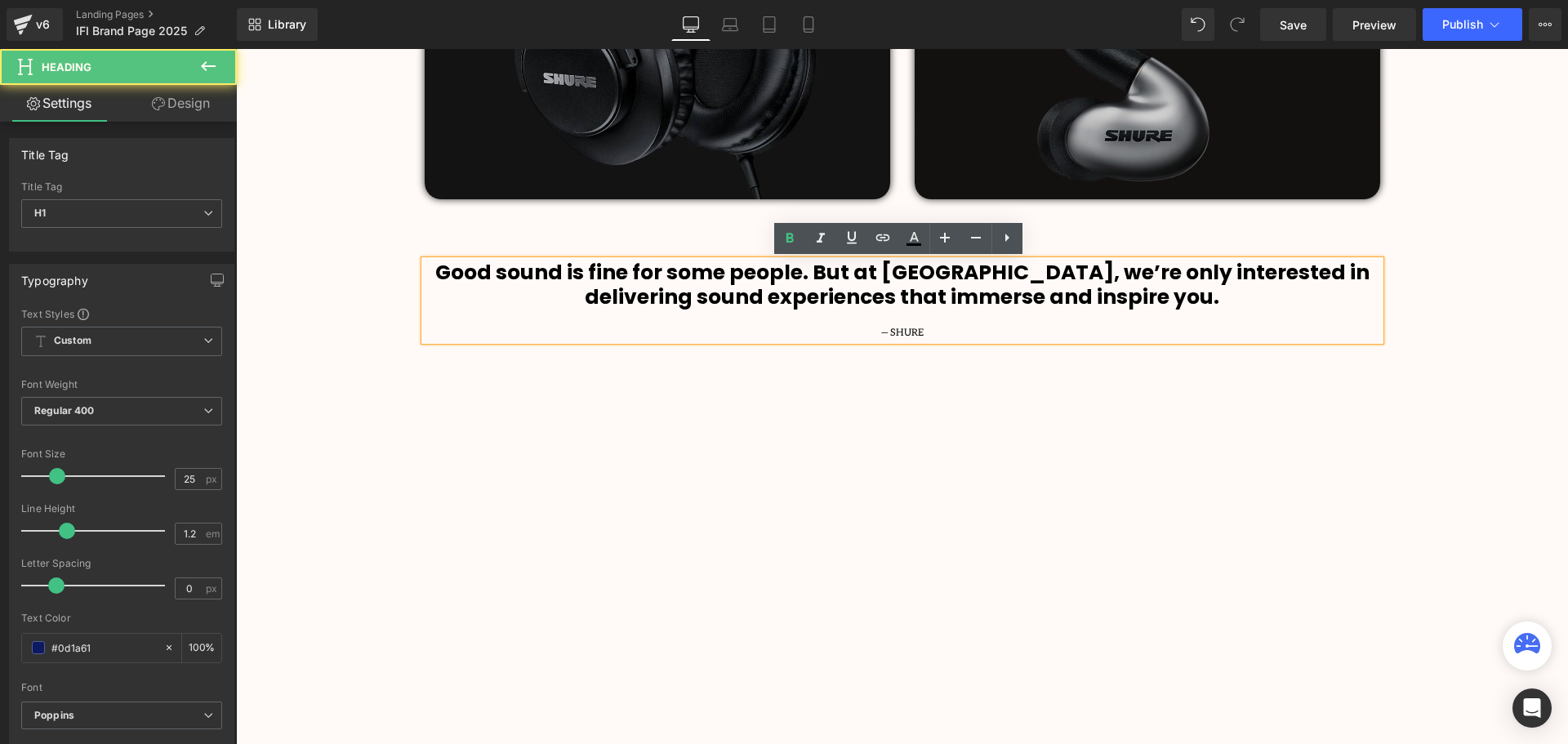
click at [1109, 295] on b "Good sound is fine for some people. But at Shure, we’re only interested in deli…" at bounding box center [902, 284] width 935 height 53
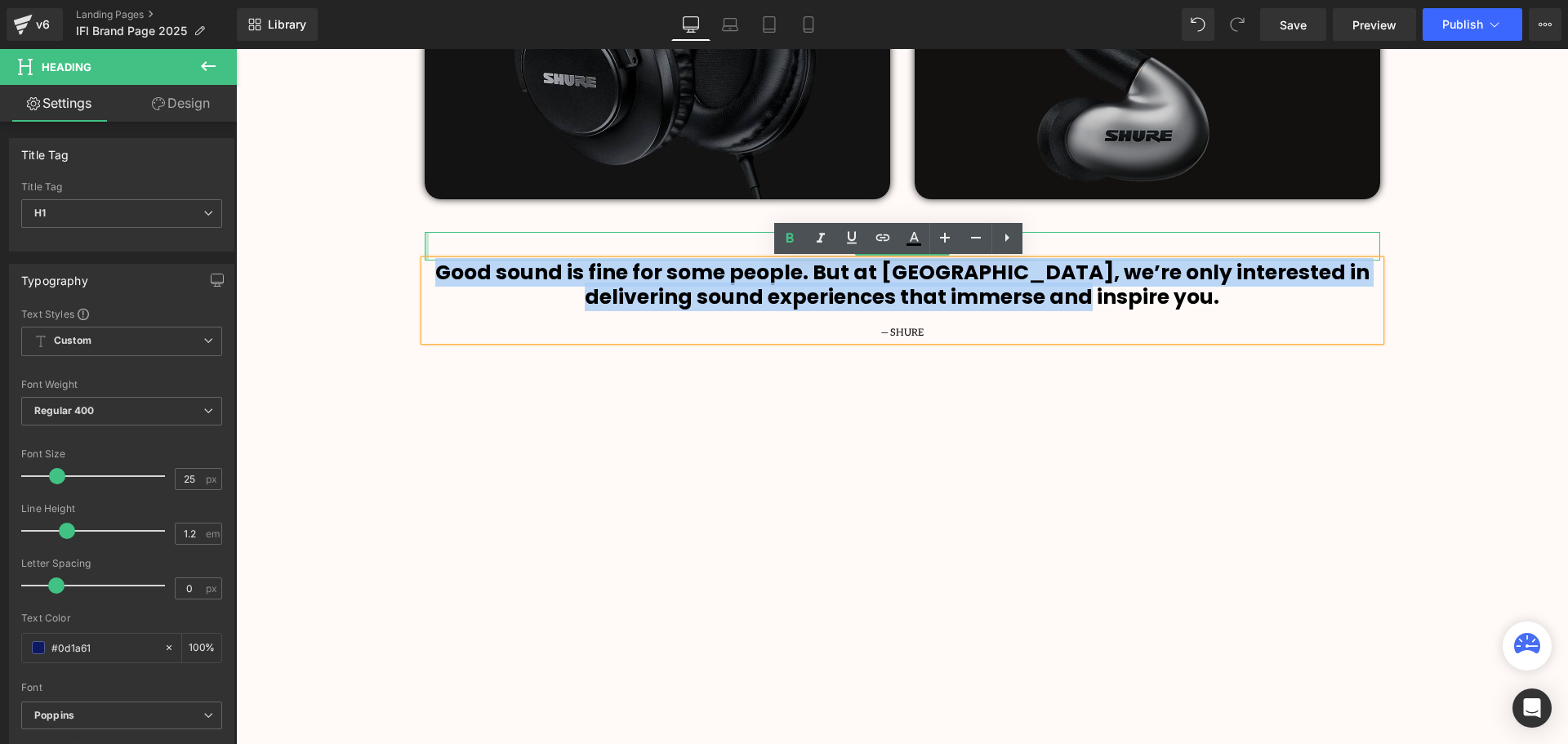
drag, startPoint x: 1115, startPoint y: 295, endPoint x: 424, endPoint y: 248, distance: 692.6
click at [424, 248] on div "About Us Heading Good sound is fine for some people. But at Shure, we’re only i…" at bounding box center [902, 707] width 980 height 950
paste div
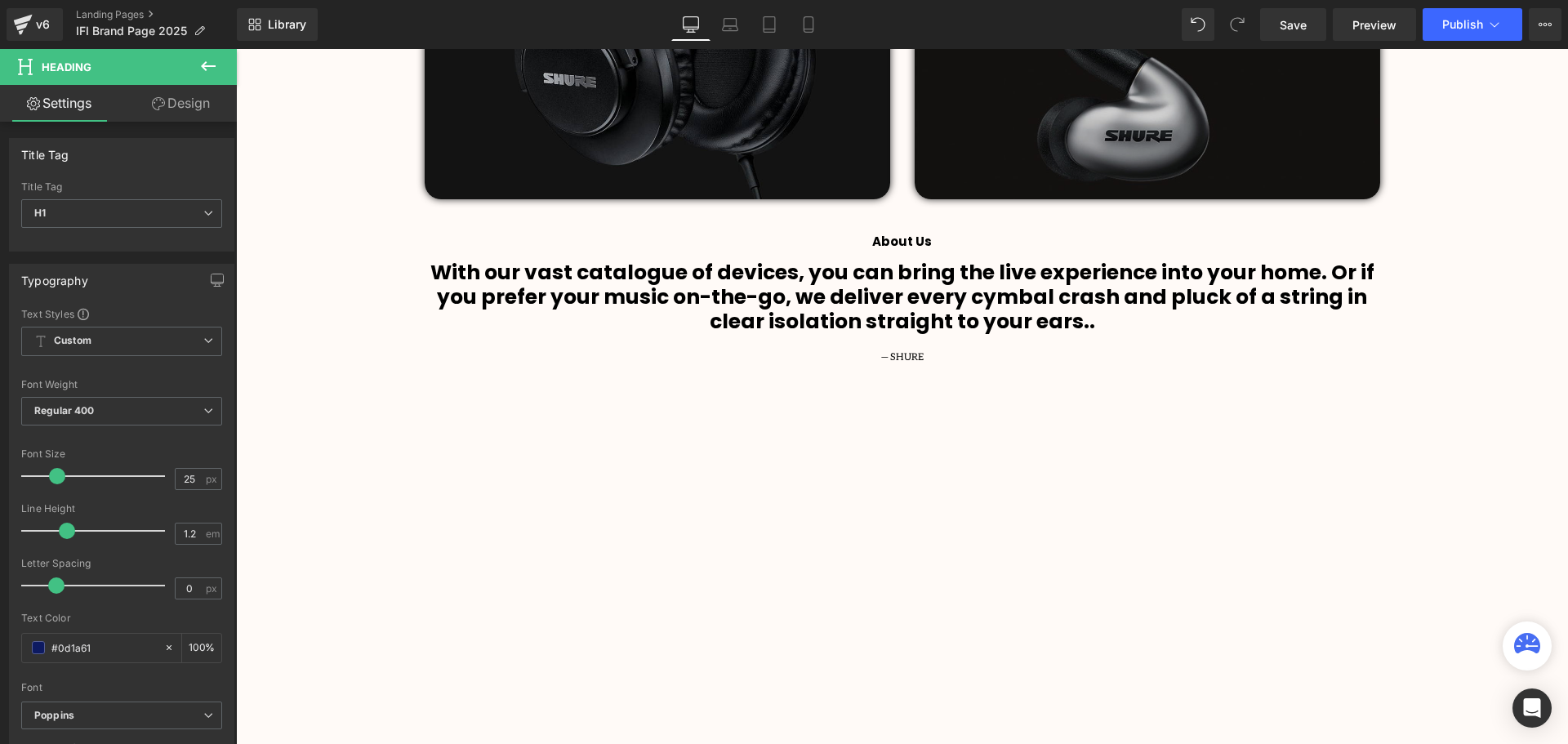
scroll to position [8, 8]
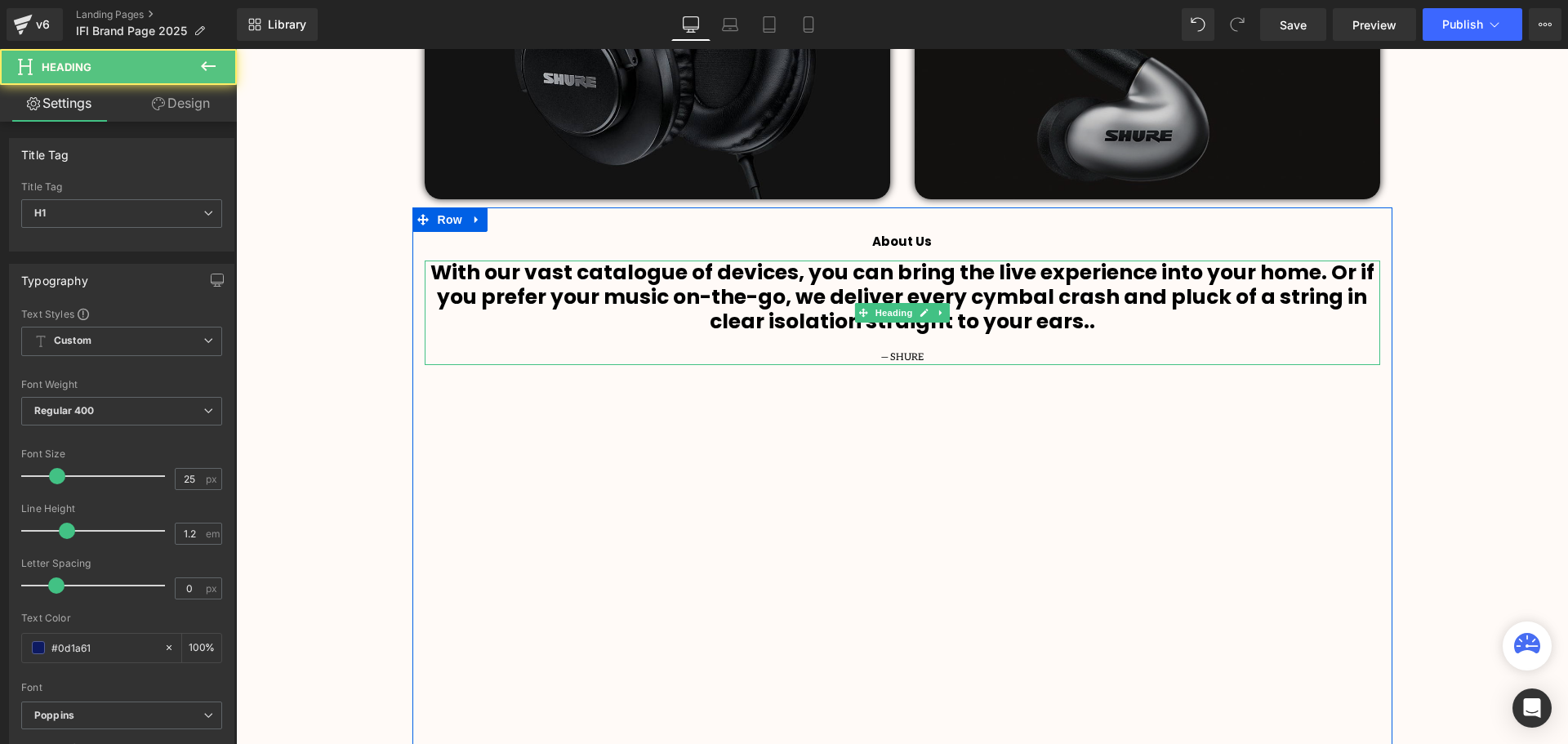
click at [920, 355] on span "— SHURE" at bounding box center [901, 357] width 42 height 13
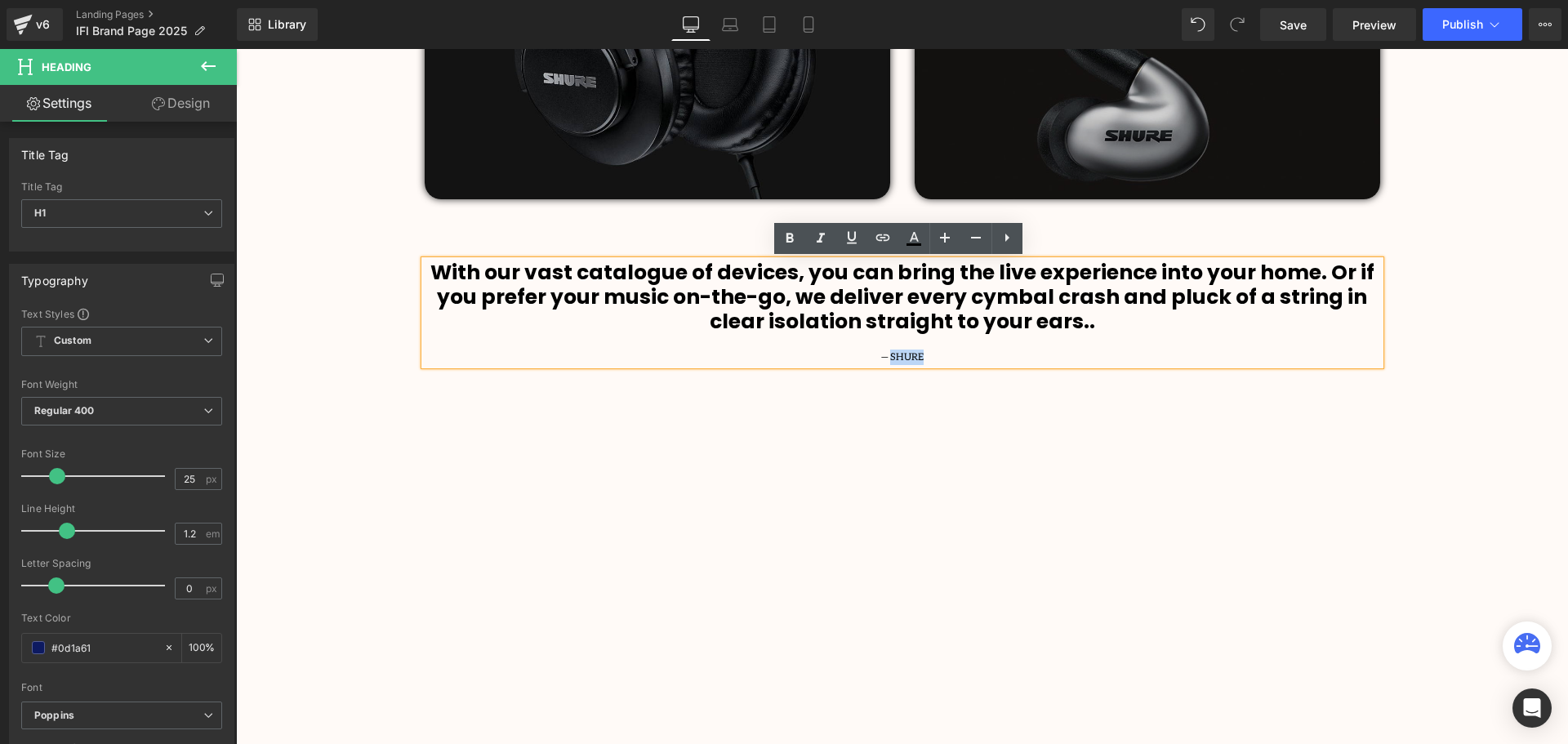
drag, startPoint x: 931, startPoint y: 355, endPoint x: 890, endPoint y: 355, distance: 41.0
click at [890, 355] on div "— SHURE" at bounding box center [901, 358] width 955 height 16
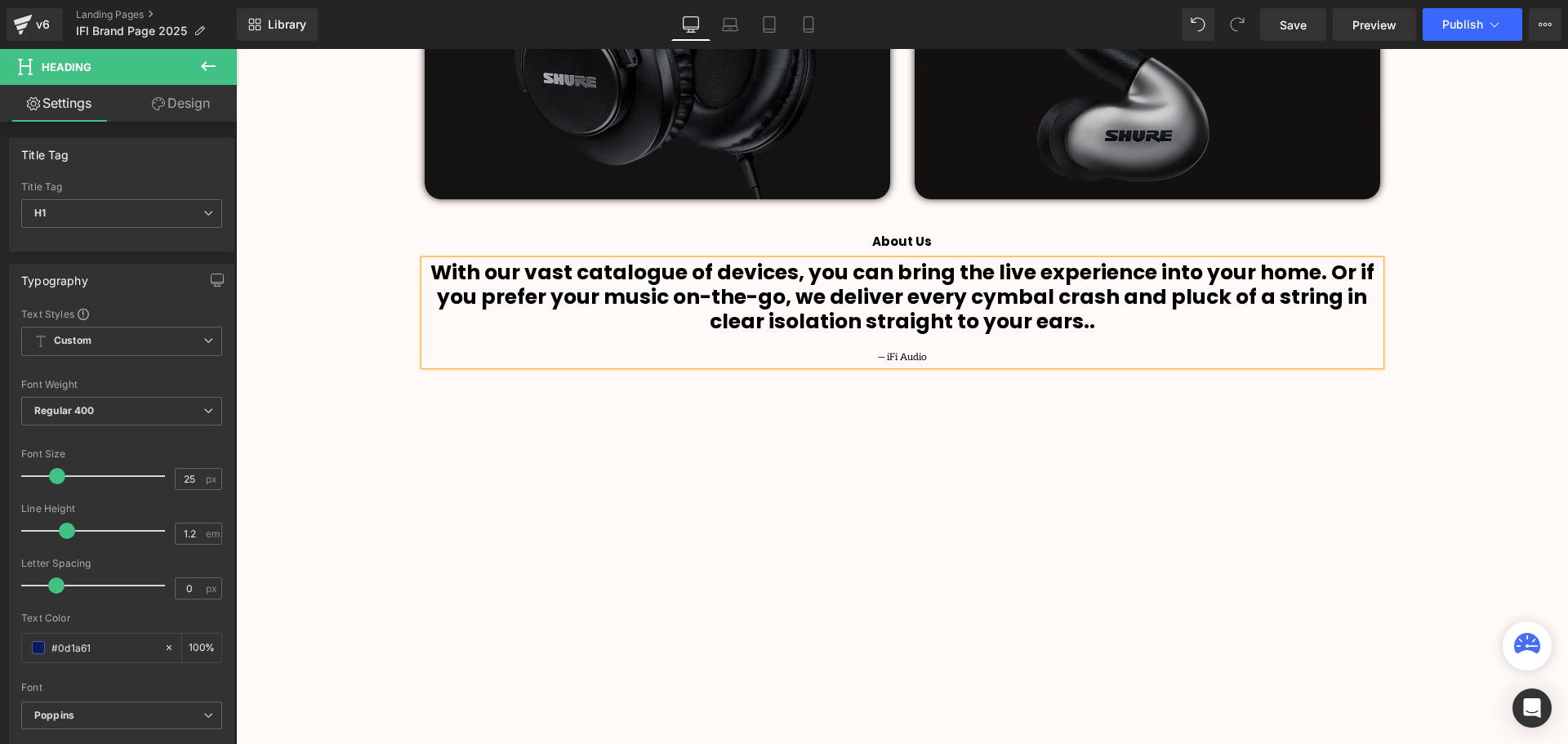
click at [1407, 341] on div "Video Bg Row Welcome to Button Row Image Row High-Octane Audio That Takes Your …" at bounding box center [901, 737] width 1332 height 3734
